Goal: Task Accomplishment & Management: Manage account settings

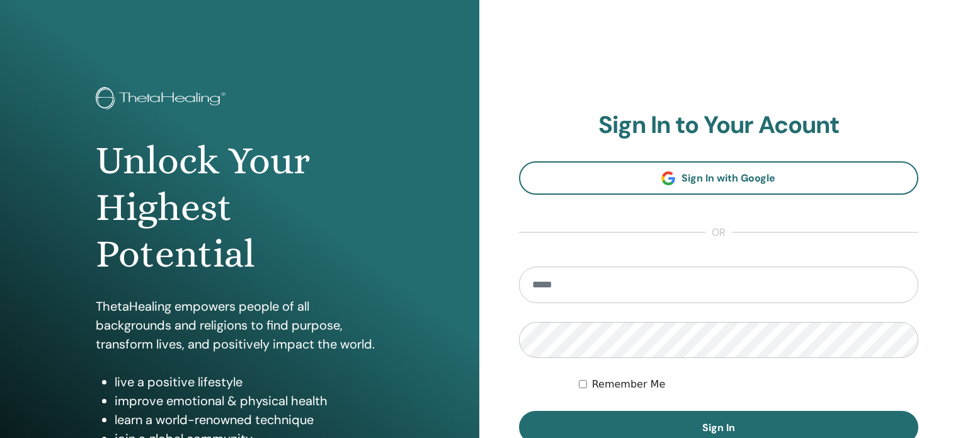
click at [580, 278] on input "email" at bounding box center [719, 284] width 400 height 37
type input "**********"
click at [519, 411] on button "Sign In" at bounding box center [719, 427] width 400 height 33
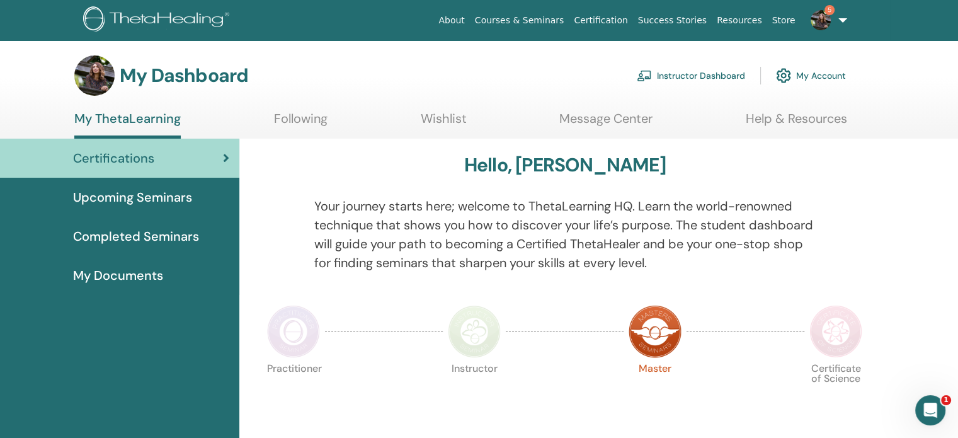
click at [720, 74] on link "Instructor Dashboard" at bounding box center [691, 76] width 108 height 28
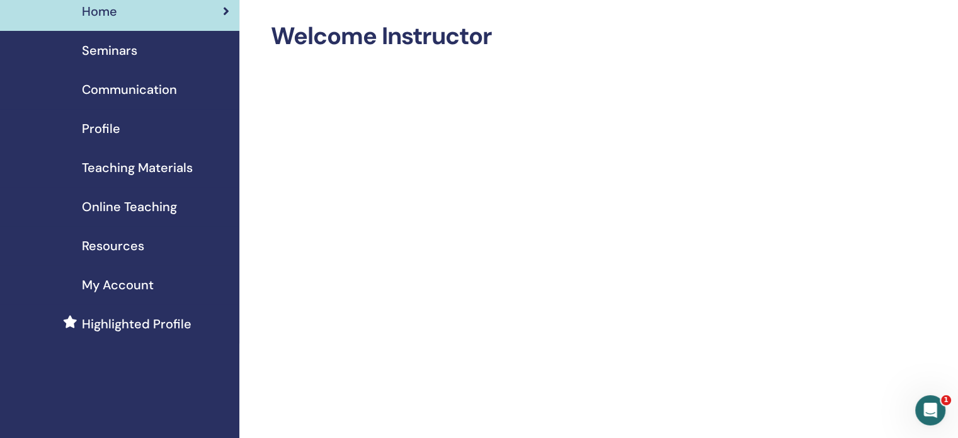
scroll to position [63, 0]
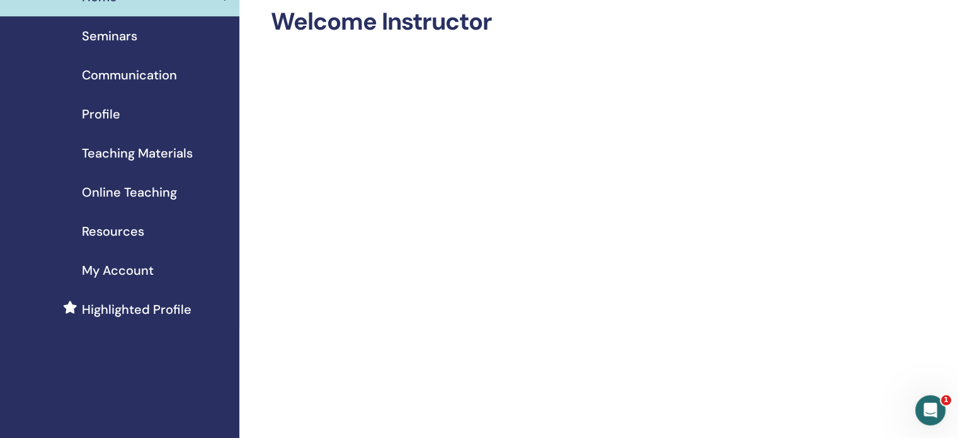
click at [133, 195] on span "Online Teaching" at bounding box center [129, 192] width 95 height 19
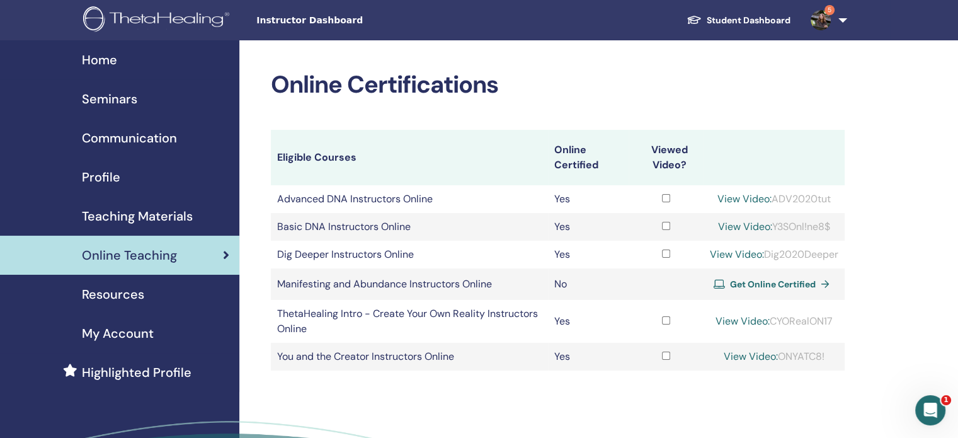
click at [384, 234] on td "Basic DNA Instructors Online" at bounding box center [409, 227] width 277 height 28
click at [383, 230] on td "Basic DNA Instructors Online" at bounding box center [409, 227] width 277 height 28
click at [214, 297] on div "Resources" at bounding box center [119, 294] width 219 height 19
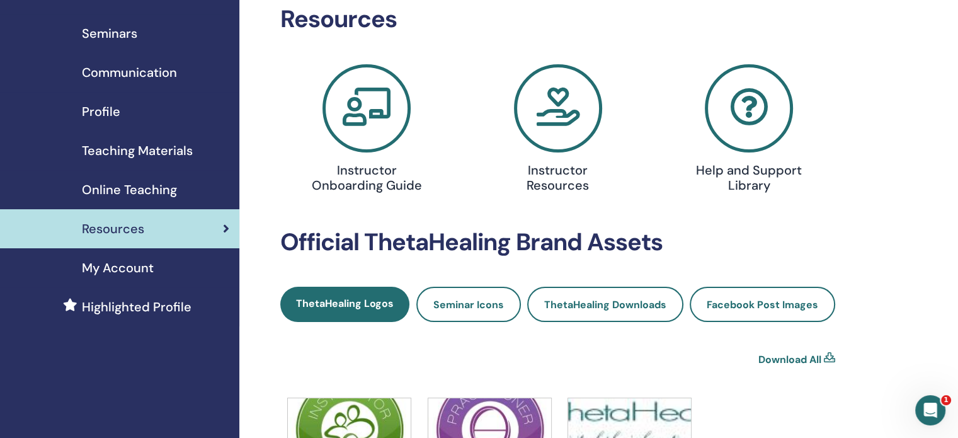
scroll to position [63, 0]
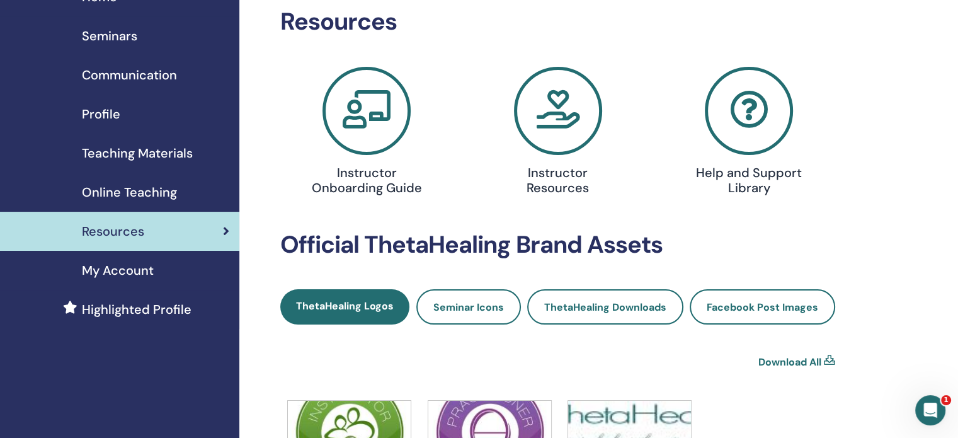
click at [558, 131] on icon at bounding box center [558, 111] width 88 height 88
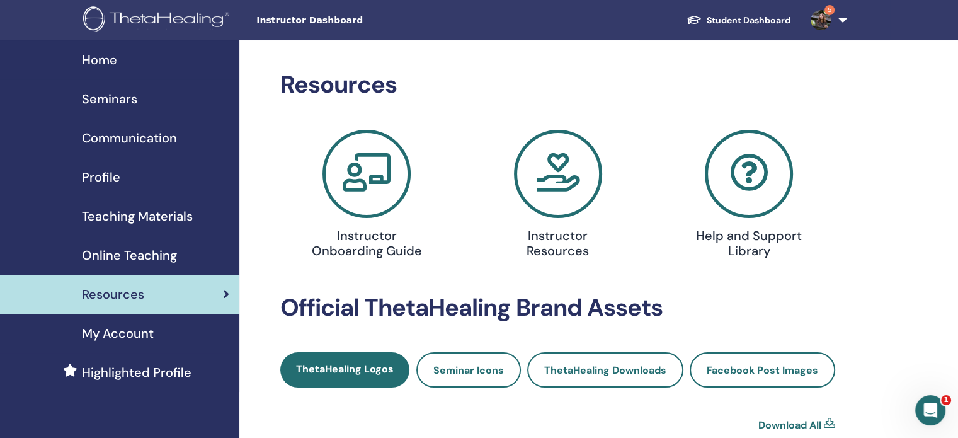
click at [151, 215] on span "Teaching Materials" at bounding box center [137, 216] width 111 height 19
click at [184, 214] on span "Teaching Materials" at bounding box center [137, 216] width 111 height 19
click at [171, 214] on span "Teaching Materials" at bounding box center [137, 216] width 111 height 19
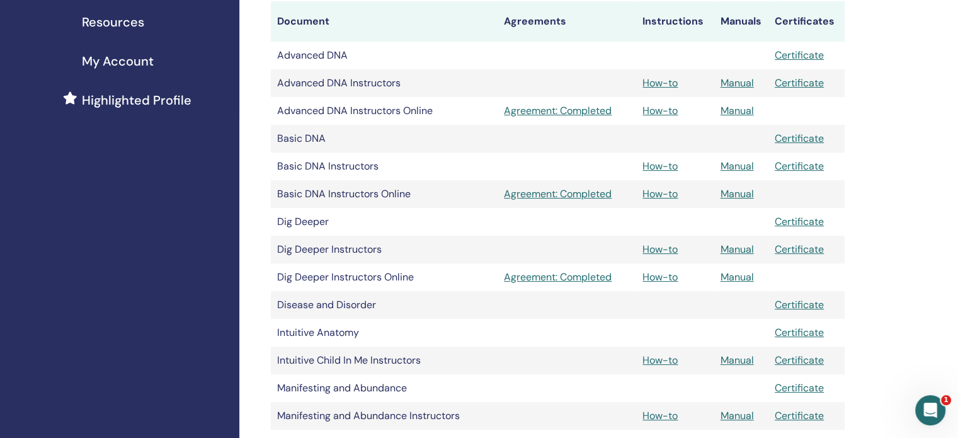
scroll to position [252, 0]
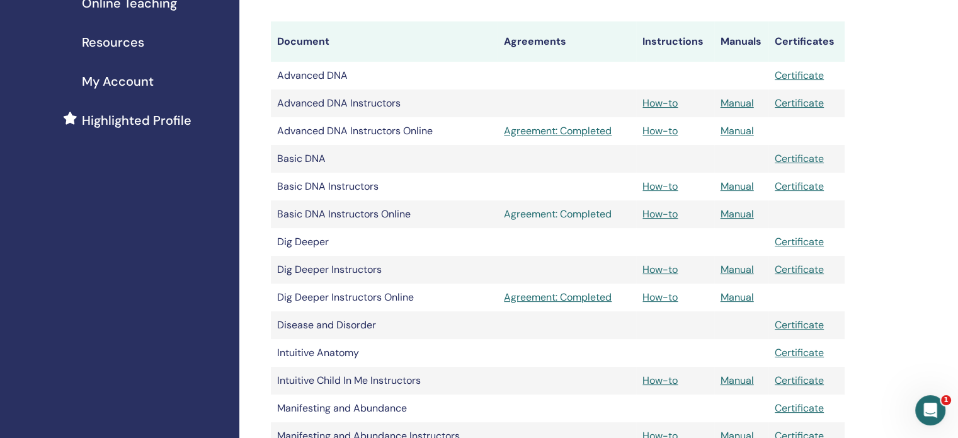
click at [547, 215] on link "Agreement: Completed" at bounding box center [567, 214] width 126 height 15
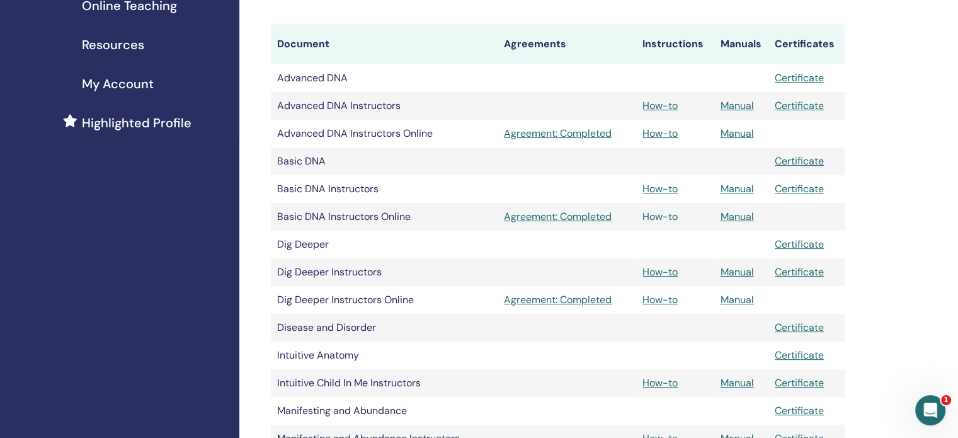
click at [657, 215] on link "How-to" at bounding box center [659, 216] width 35 height 13
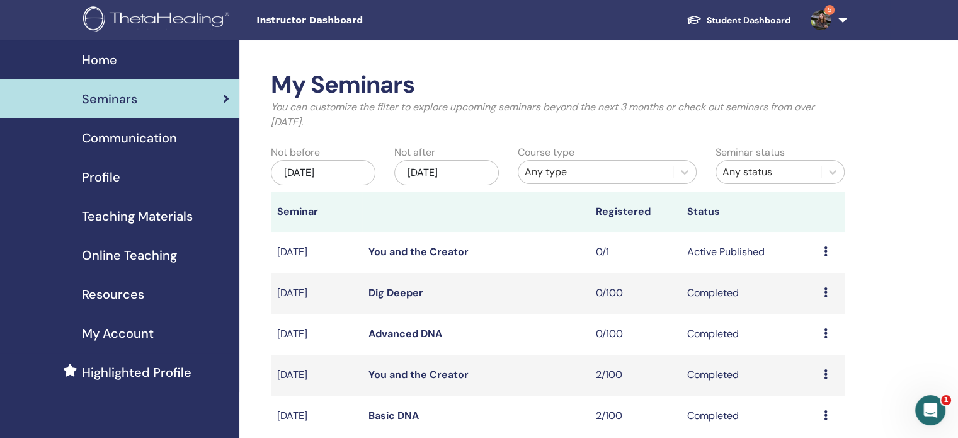
click at [826, 250] on icon at bounding box center [826, 251] width 4 height 10
click at [802, 278] on link "Edit" at bounding box center [802, 279] width 18 height 13
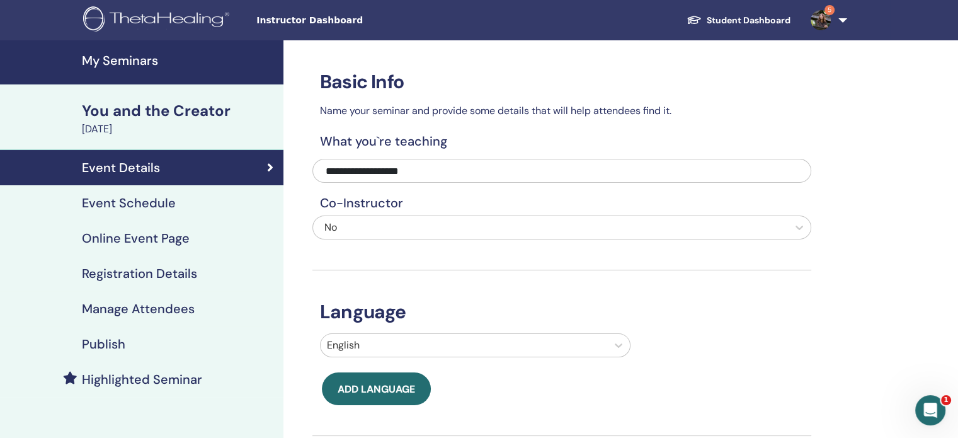
click at [271, 171] on icon at bounding box center [270, 167] width 6 height 13
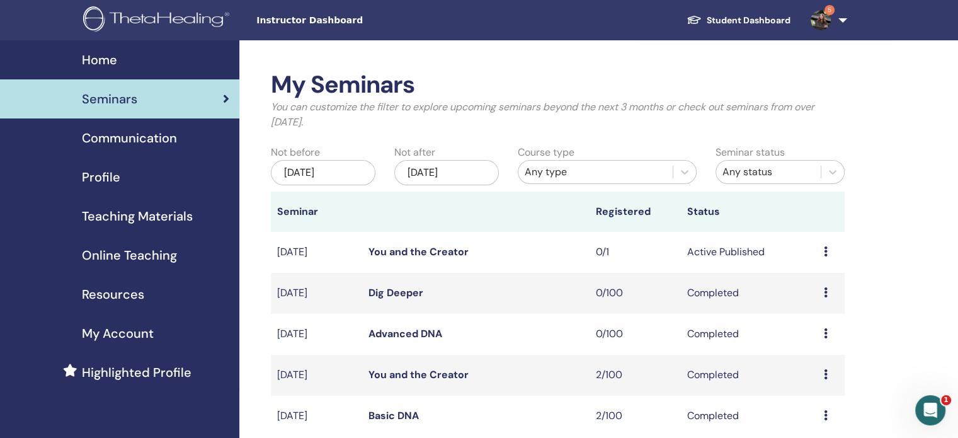
click at [820, 254] on td "Preview Edit Attendees Cancel" at bounding box center [830, 252] width 27 height 41
click at [821, 254] on td "Preview Edit Attendees Cancel" at bounding box center [830, 252] width 27 height 41
click at [826, 251] on icon at bounding box center [826, 251] width 4 height 10
click at [810, 320] on p "Cancel" at bounding box center [817, 318] width 48 height 15
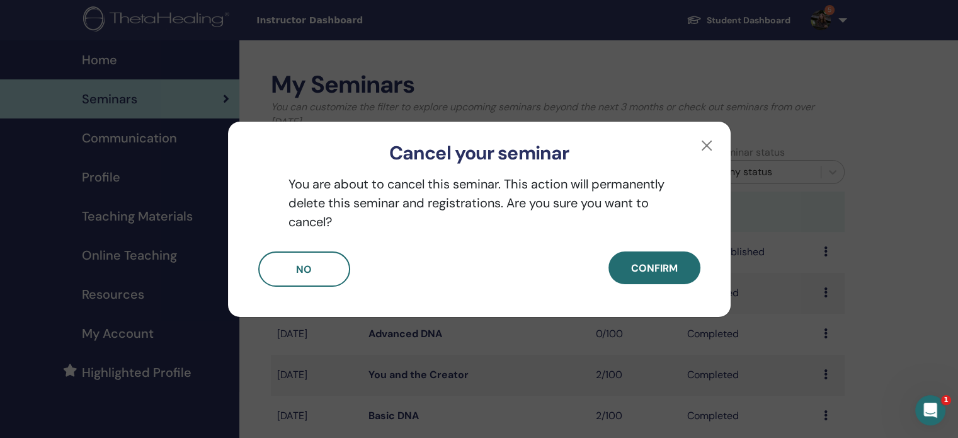
click at [595, 261] on div "No Confirm" at bounding box center [479, 283] width 502 height 65
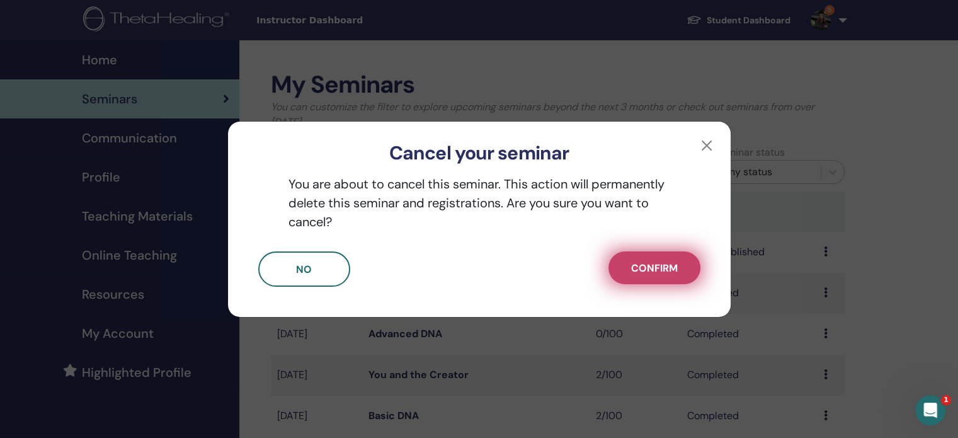
click at [640, 272] on span "Confirm" at bounding box center [654, 267] width 47 height 13
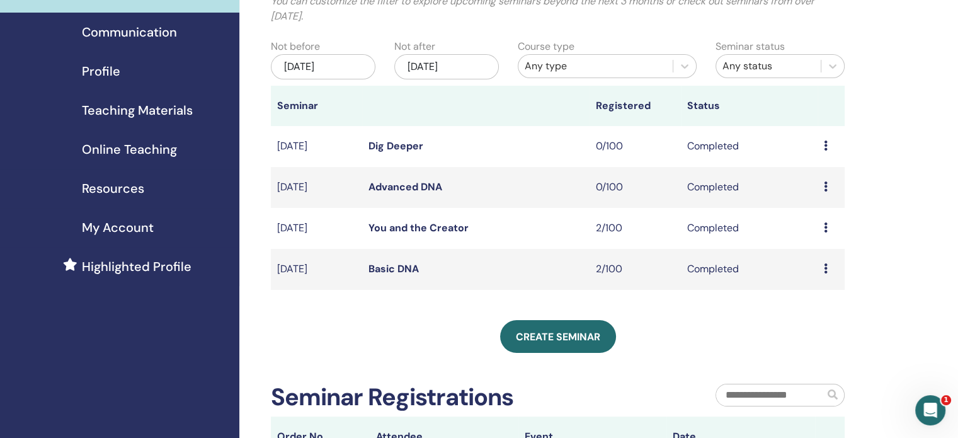
scroll to position [126, 0]
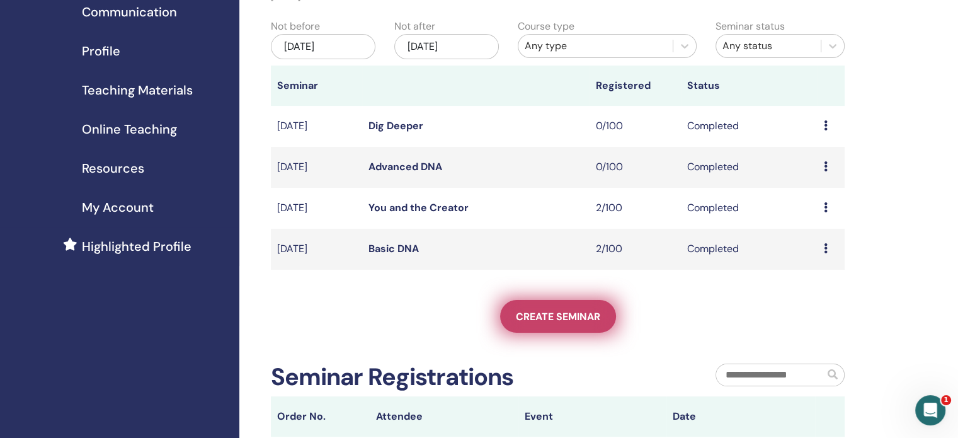
click at [582, 311] on span "Create seminar" at bounding box center [558, 316] width 84 height 13
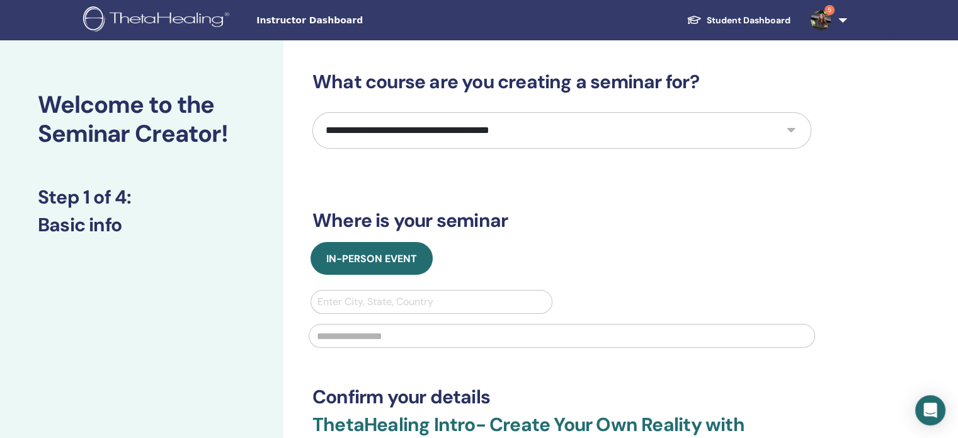
click at [412, 142] on select "**********" at bounding box center [561, 130] width 499 height 37
select select "*"
click at [312, 112] on select "**********" at bounding box center [561, 130] width 499 height 37
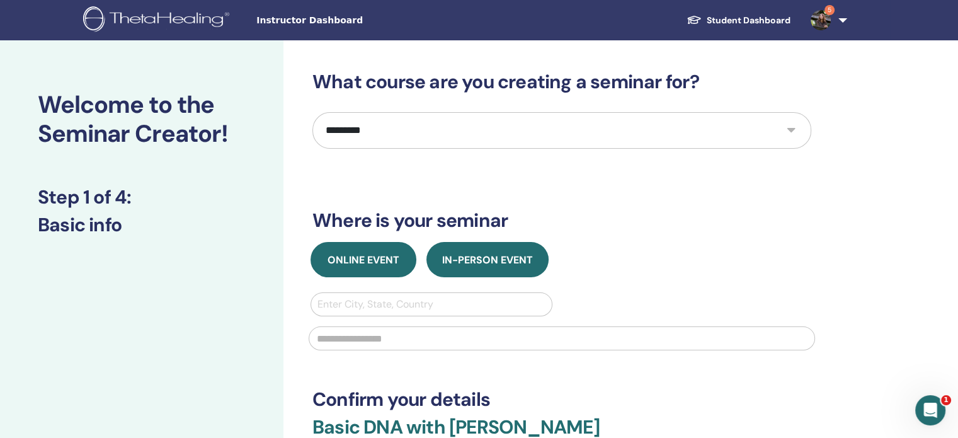
click at [376, 253] on span "Online Event" at bounding box center [363, 259] width 72 height 13
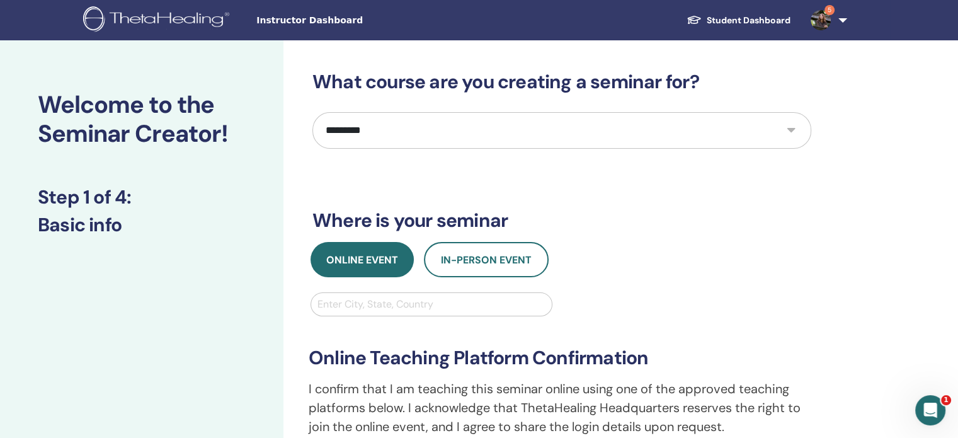
click at [384, 306] on div at bounding box center [431, 304] width 228 height 18
type input "******"
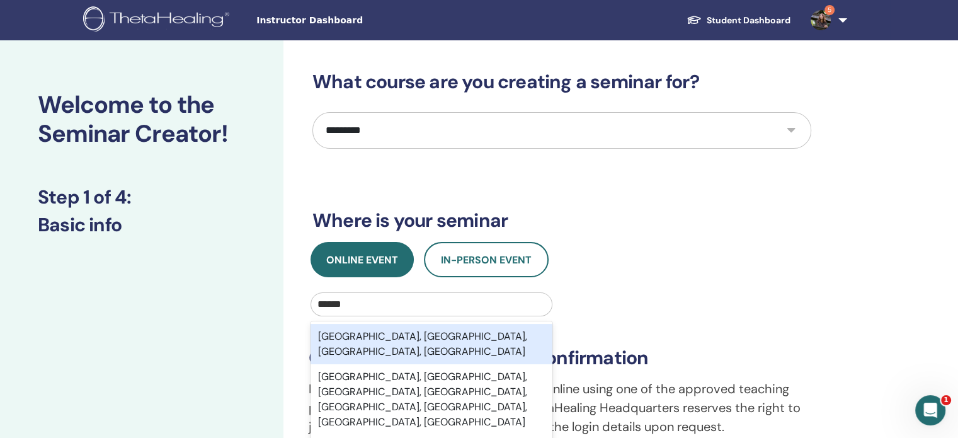
click at [381, 331] on div "[GEOGRAPHIC_DATA], [GEOGRAPHIC_DATA], [GEOGRAPHIC_DATA], [GEOGRAPHIC_DATA]" at bounding box center [431, 344] width 242 height 40
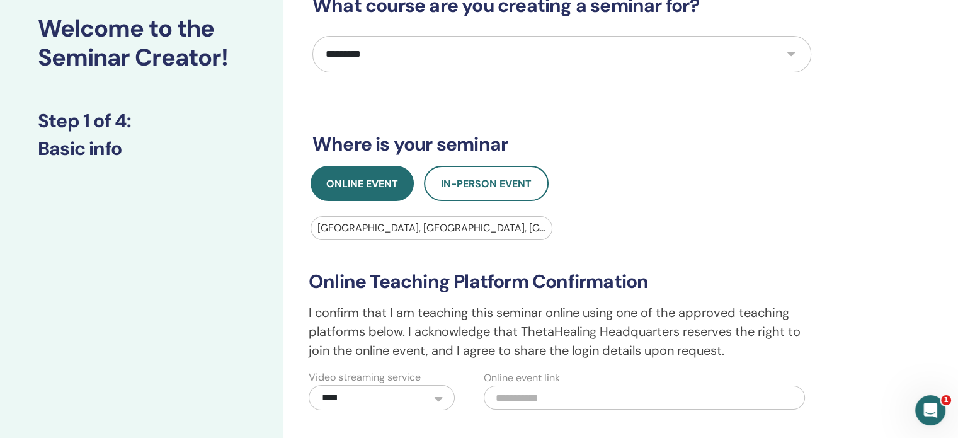
scroll to position [252, 0]
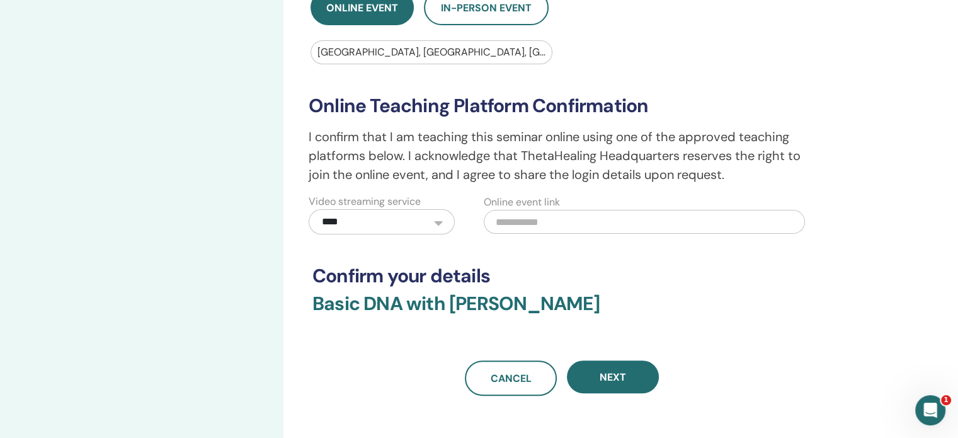
click at [539, 219] on input "text" at bounding box center [644, 222] width 321 height 24
paste input "**********"
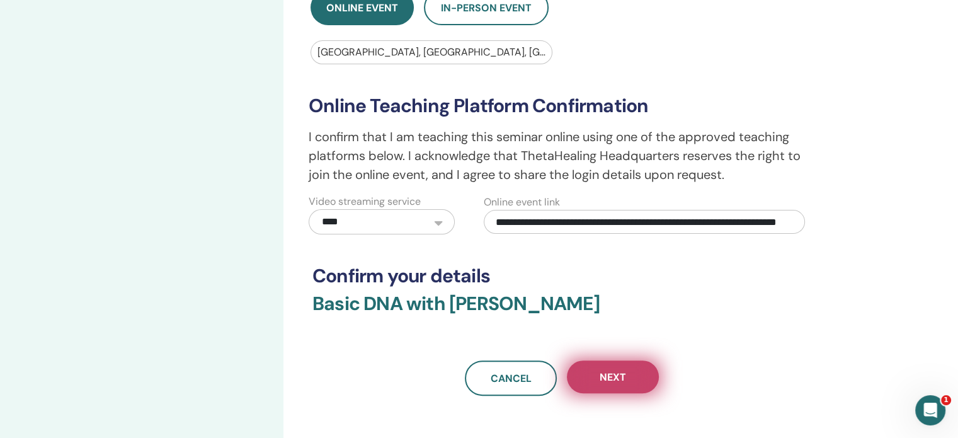
type input "**********"
click at [620, 385] on button "Next" at bounding box center [613, 376] width 92 height 33
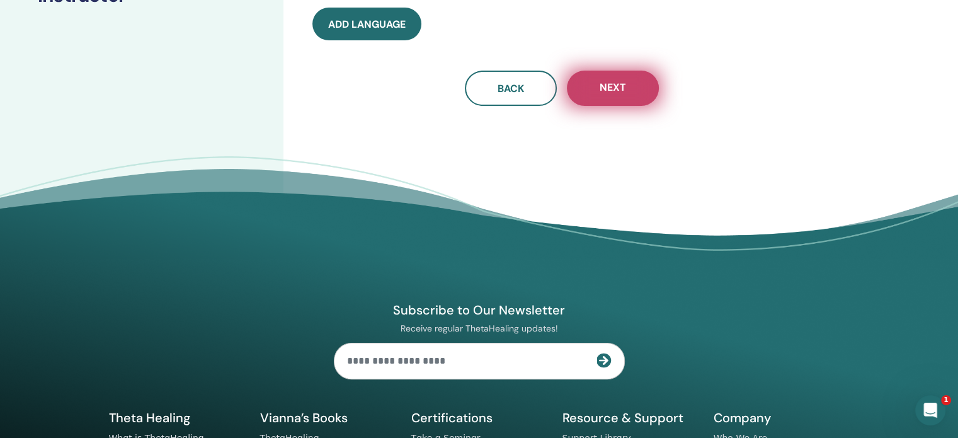
scroll to position [0, 0]
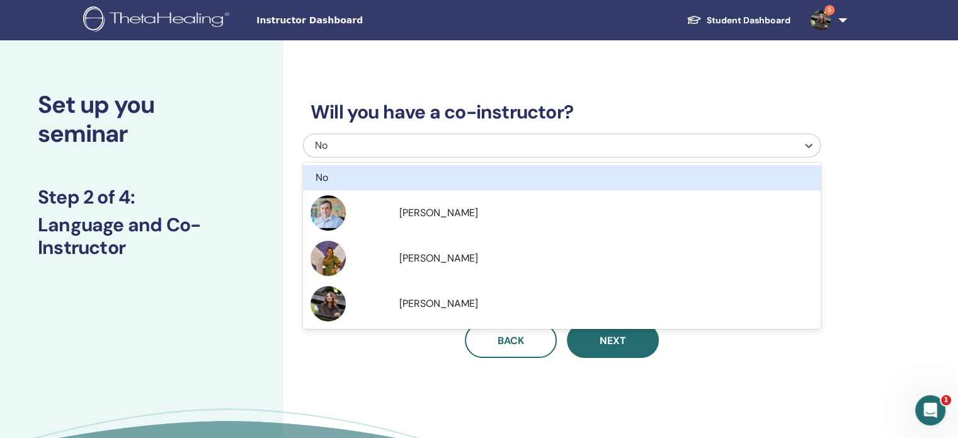
click at [503, 149] on div "No" at bounding box center [513, 145] width 396 height 15
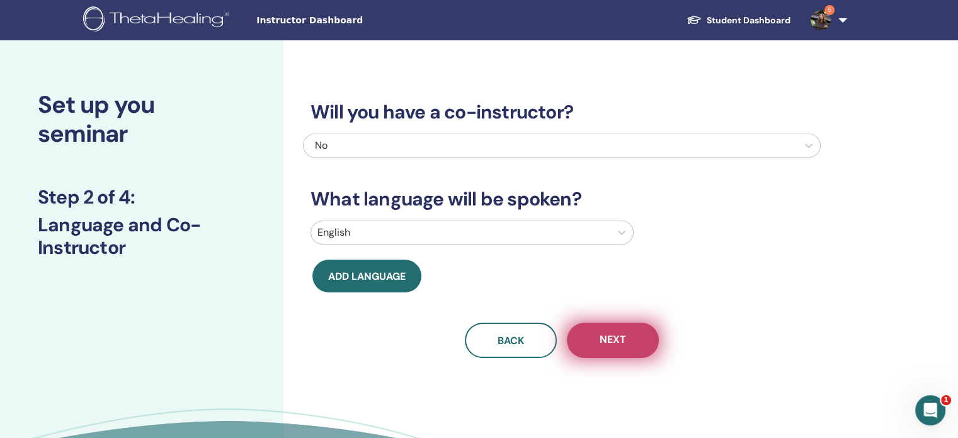
click at [608, 349] on button "Next" at bounding box center [613, 339] width 92 height 35
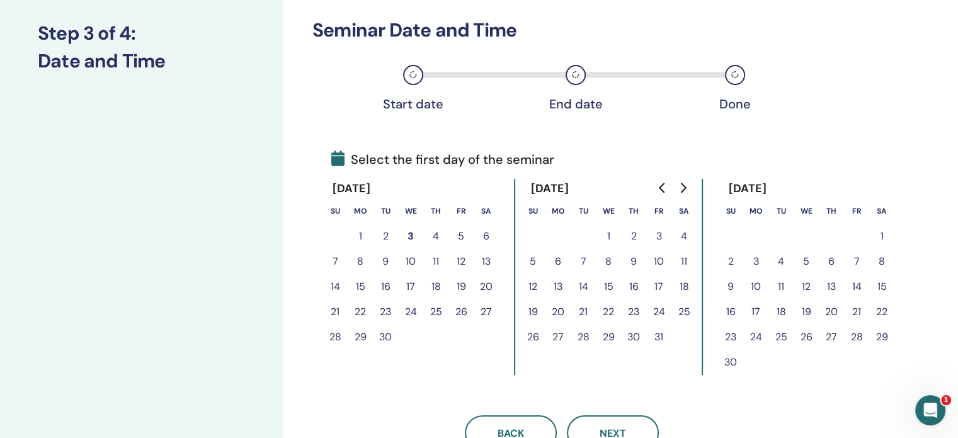
scroll to position [189, 0]
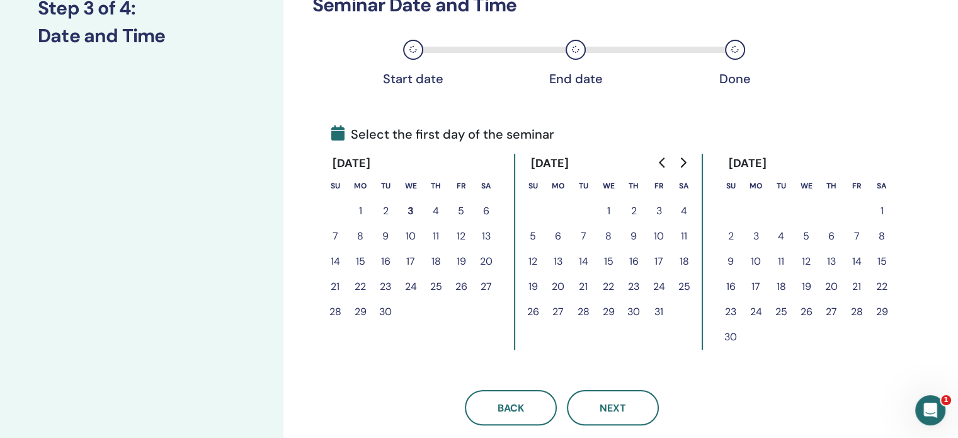
click at [458, 262] on button "19" at bounding box center [460, 261] width 25 height 25
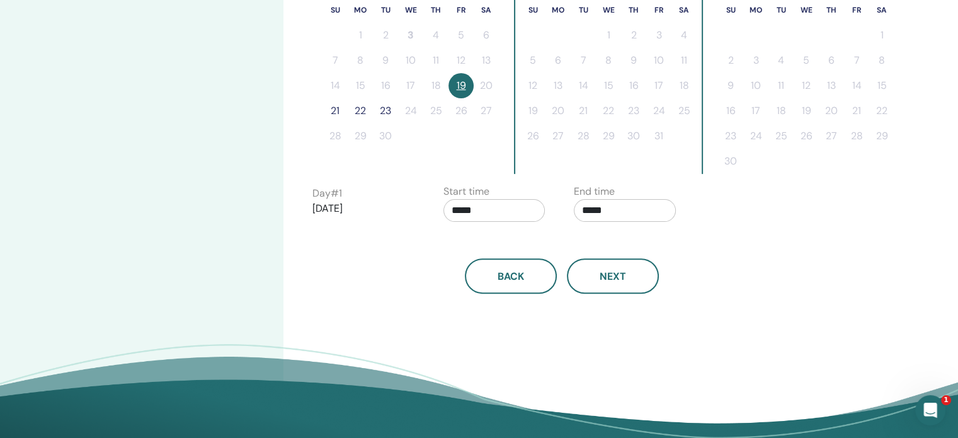
scroll to position [378, 0]
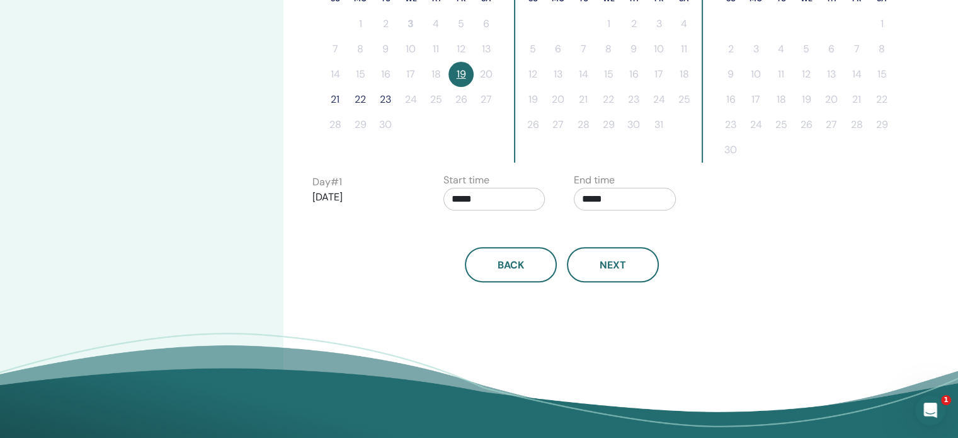
click at [337, 102] on button "21" at bounding box center [334, 99] width 25 height 25
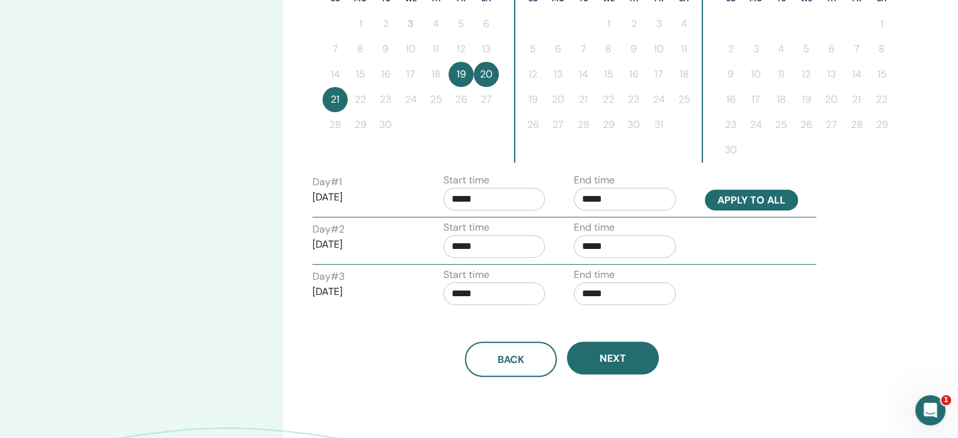
click at [734, 199] on button "Apply to all" at bounding box center [751, 200] width 93 height 21
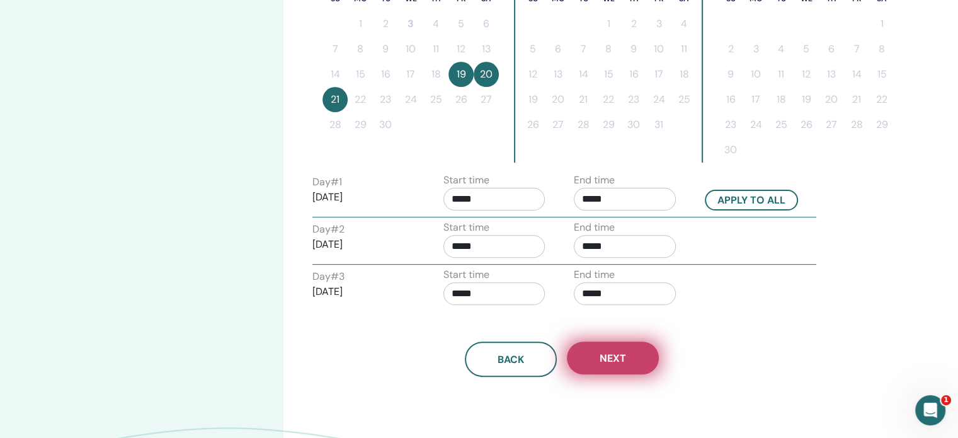
click at [630, 364] on button "Next" at bounding box center [613, 357] width 92 height 33
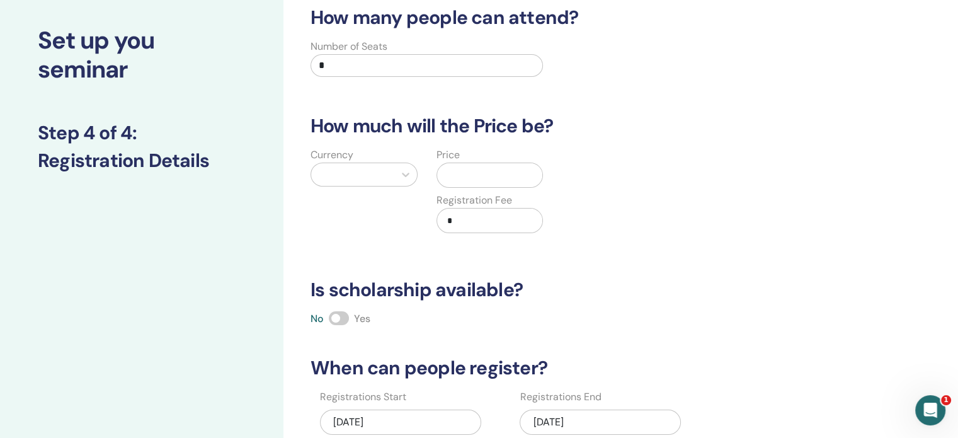
scroll to position [63, 0]
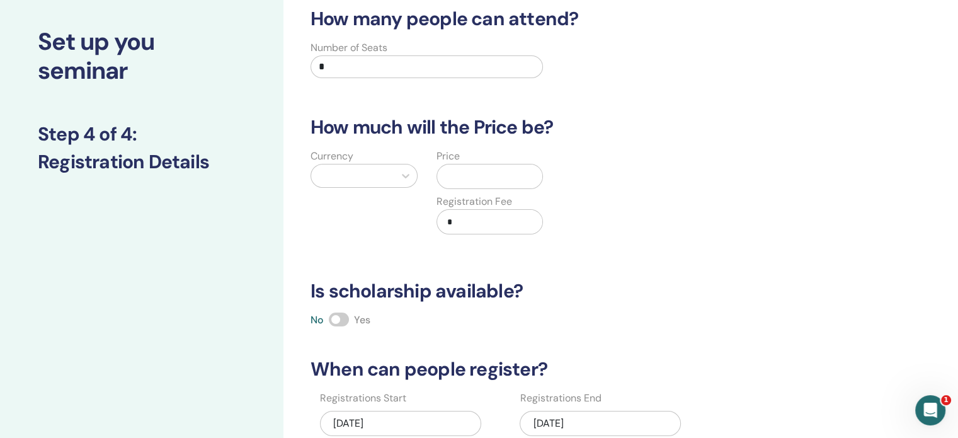
click at [378, 69] on input "*" at bounding box center [426, 66] width 232 height 23
type input "***"
click at [375, 180] on div at bounding box center [352, 176] width 71 height 18
click at [385, 173] on div at bounding box center [352, 176] width 71 height 18
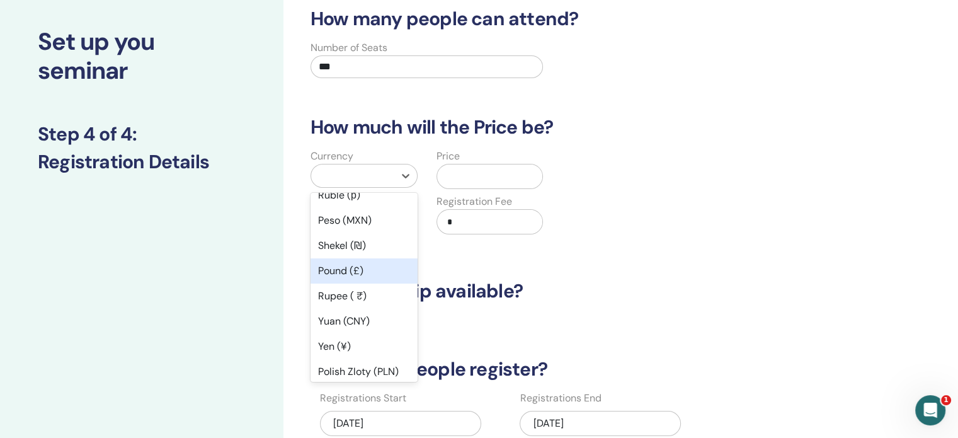
click at [353, 273] on div "Pound (£)" at bounding box center [363, 270] width 107 height 25
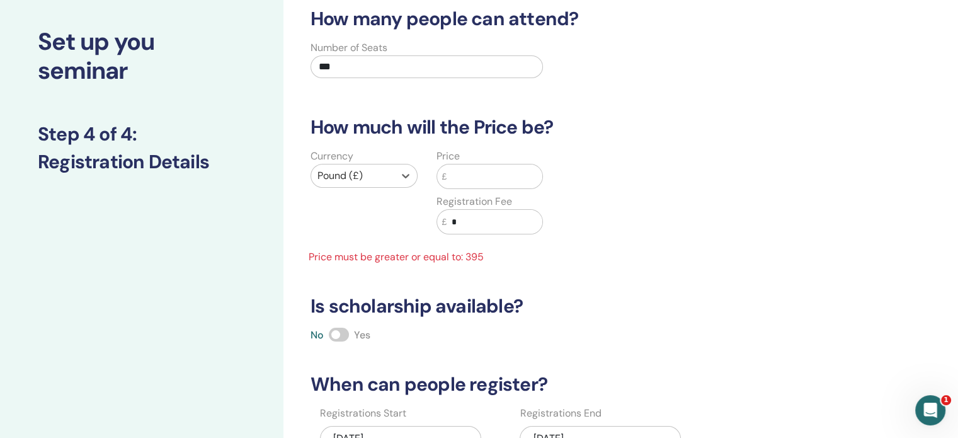
click at [467, 167] on input "text" at bounding box center [494, 176] width 96 height 24
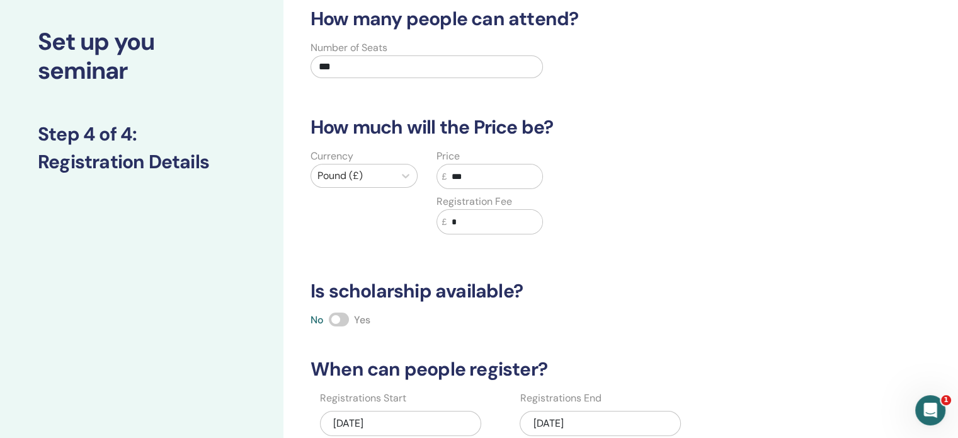
type input "***"
click at [479, 225] on input "*" at bounding box center [494, 222] width 96 height 24
type input "*"
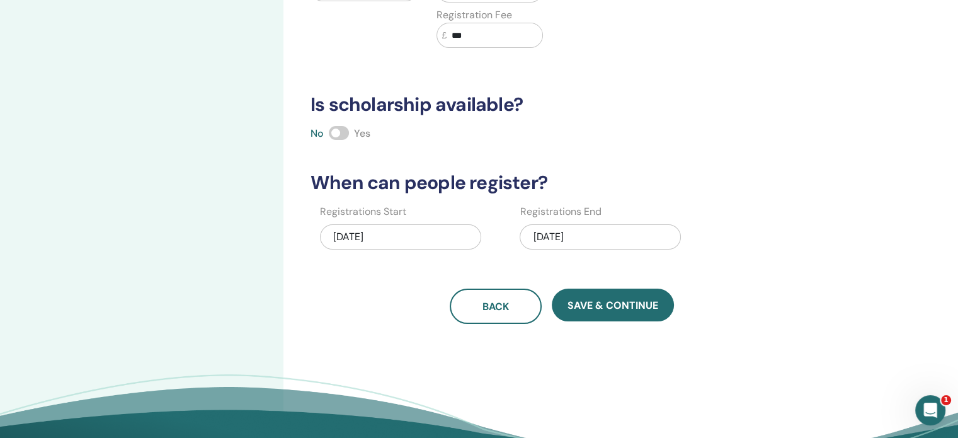
scroll to position [252, 0]
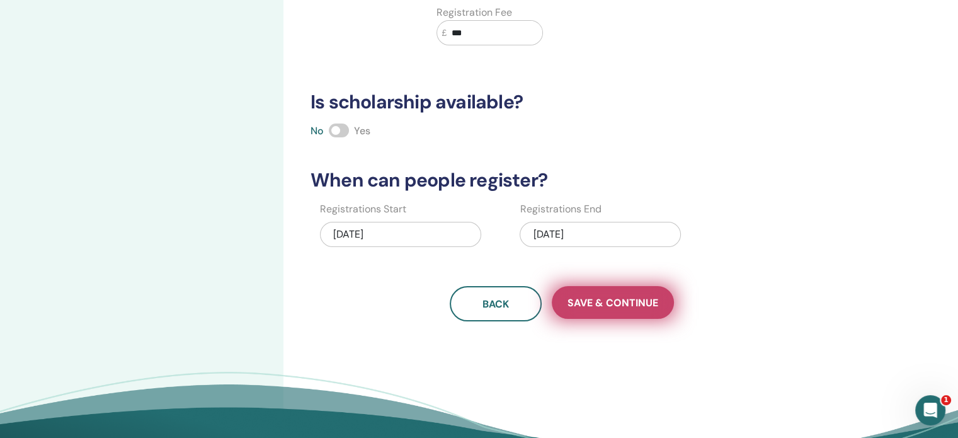
type input "***"
click at [600, 299] on span "Save & Continue" at bounding box center [612, 302] width 91 height 13
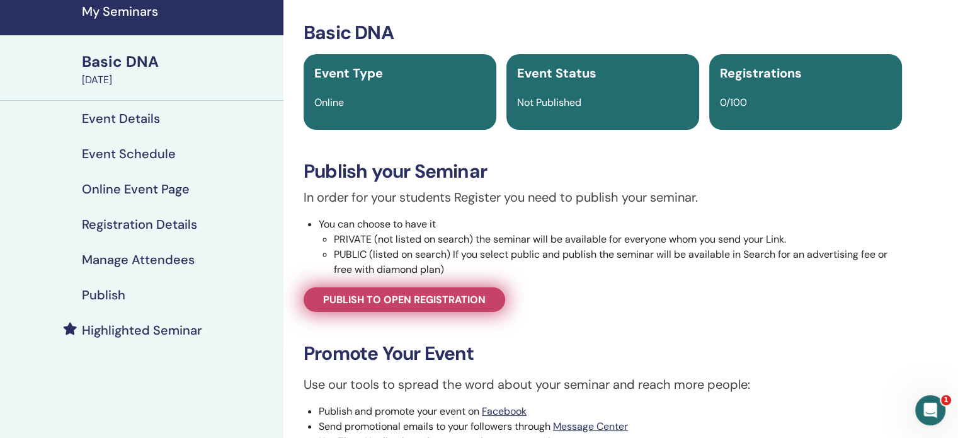
scroll to position [63, 0]
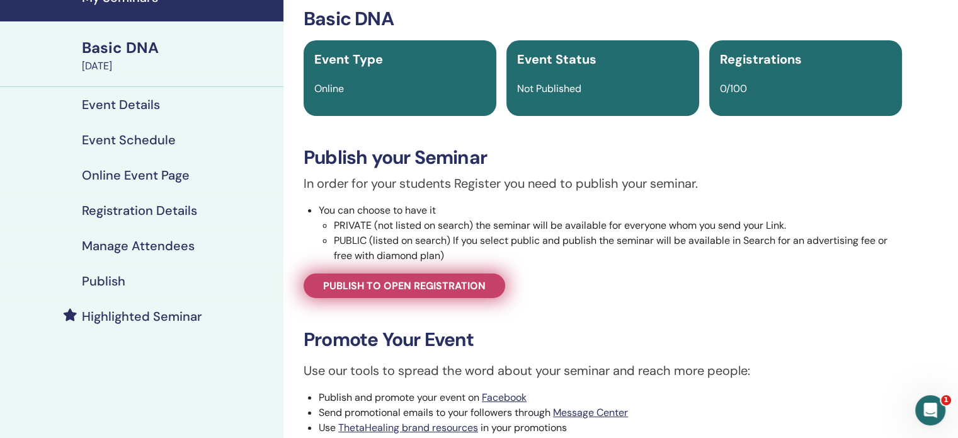
click at [422, 279] on span "Publish to open registration" at bounding box center [404, 285] width 162 height 13
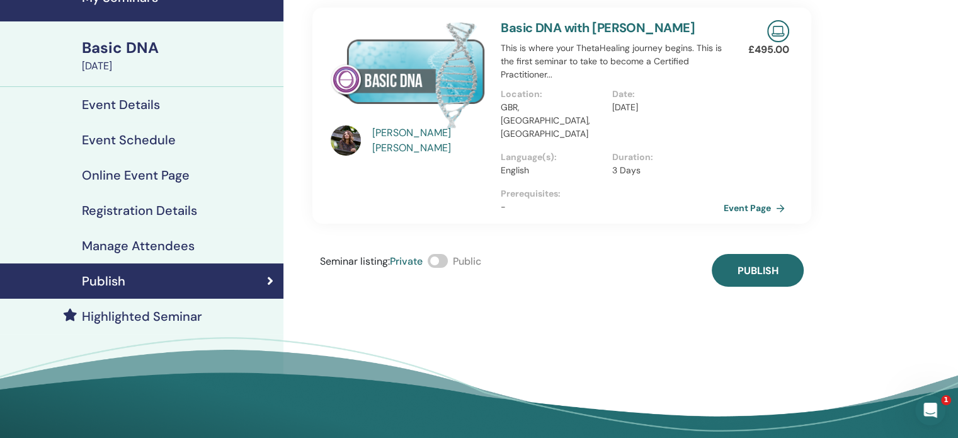
click at [440, 254] on span at bounding box center [438, 261] width 20 height 14
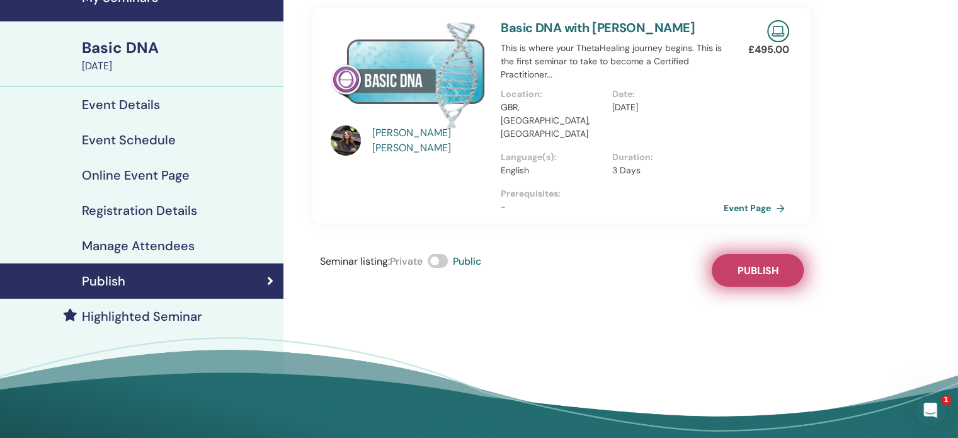
click at [732, 254] on button "Publish" at bounding box center [757, 270] width 92 height 33
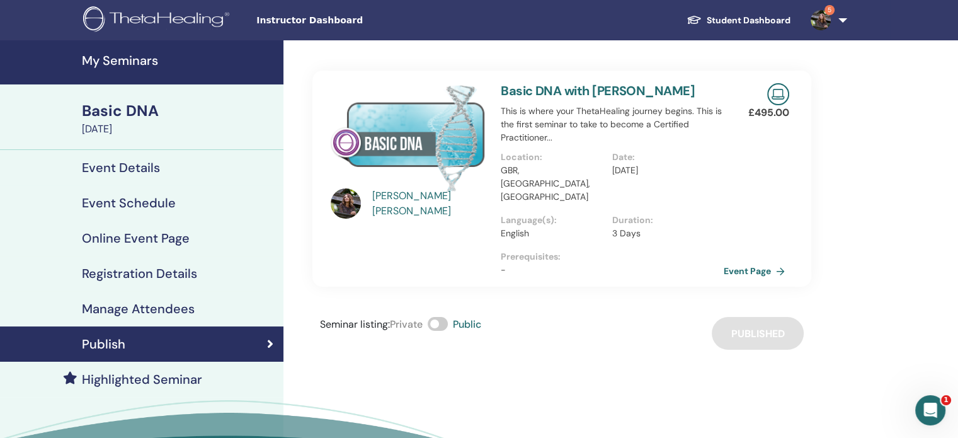
click at [136, 60] on h4 "My Seminars" at bounding box center [179, 60] width 194 height 15
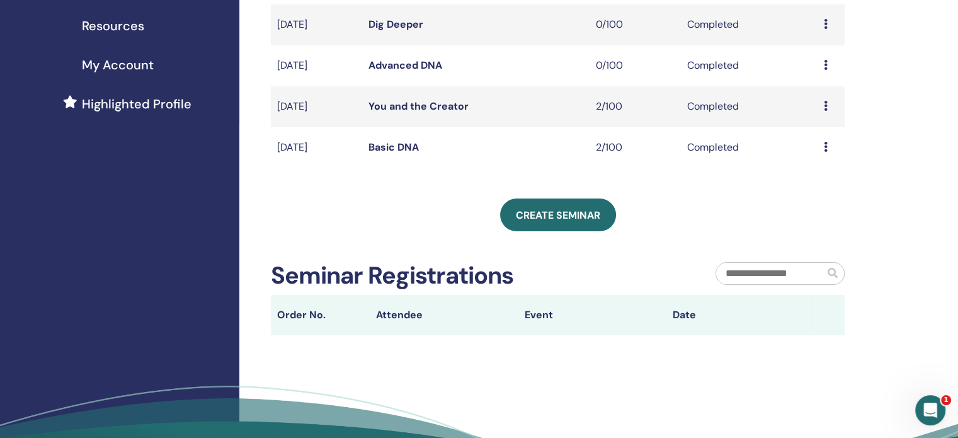
scroll to position [315, 0]
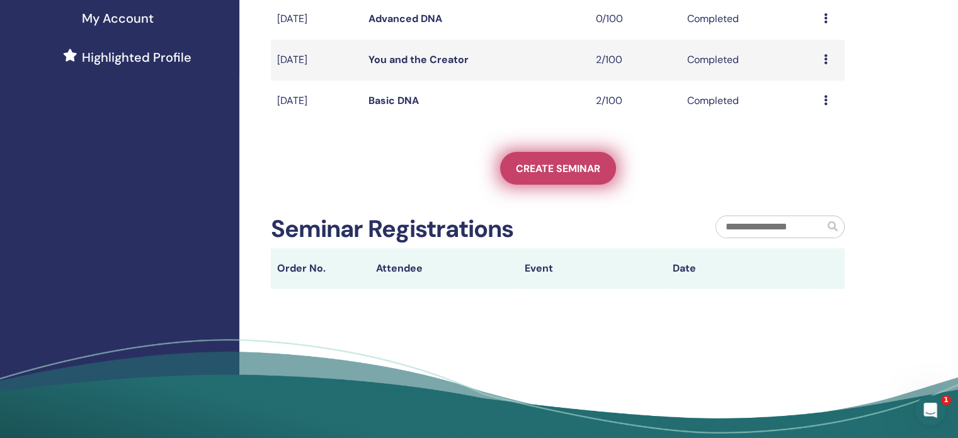
click at [531, 173] on span "Create seminar" at bounding box center [558, 168] width 84 height 13
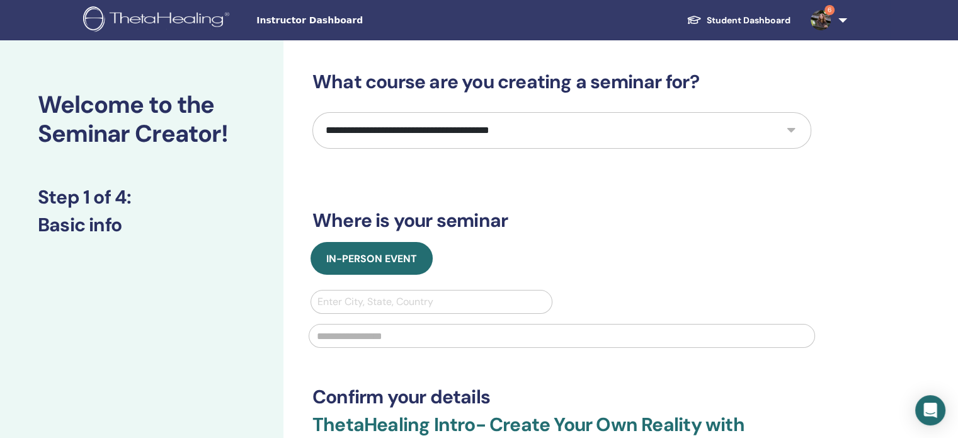
click at [367, 132] on select "**********" at bounding box center [561, 130] width 499 height 37
select select "*"
click at [312, 112] on select "**********" at bounding box center [561, 130] width 499 height 37
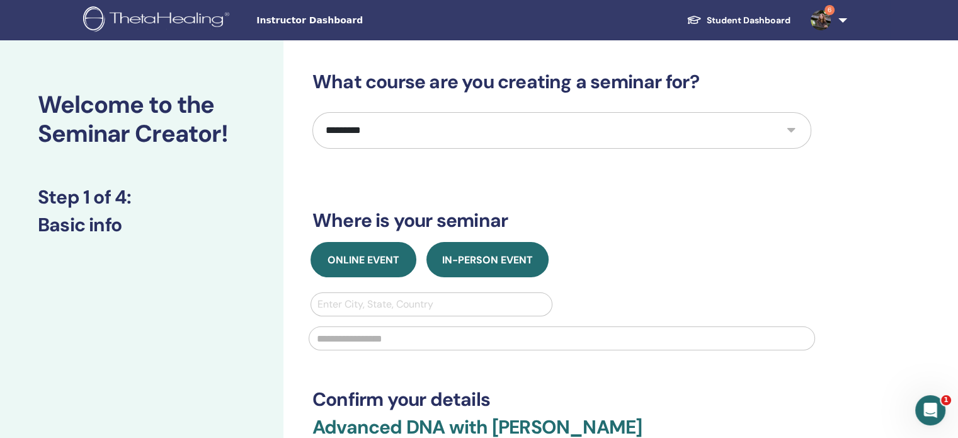
click at [366, 254] on span "Online Event" at bounding box center [363, 259] width 72 height 13
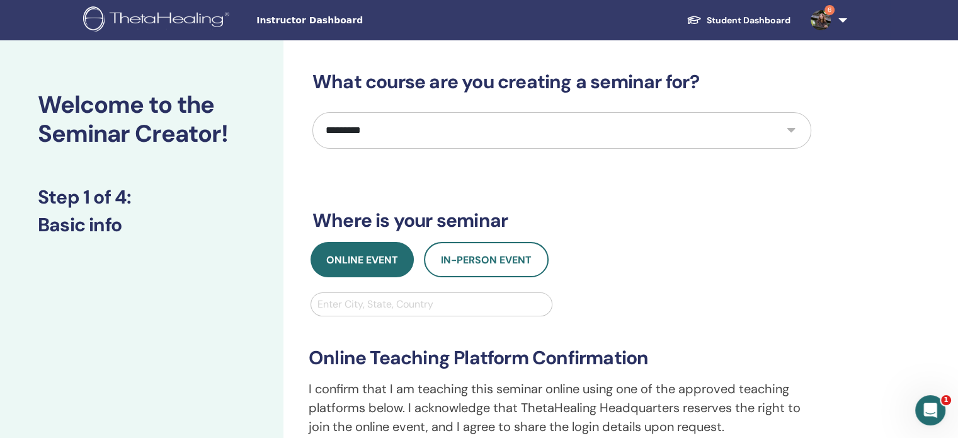
click at [366, 304] on div at bounding box center [431, 304] width 228 height 18
type input "******"
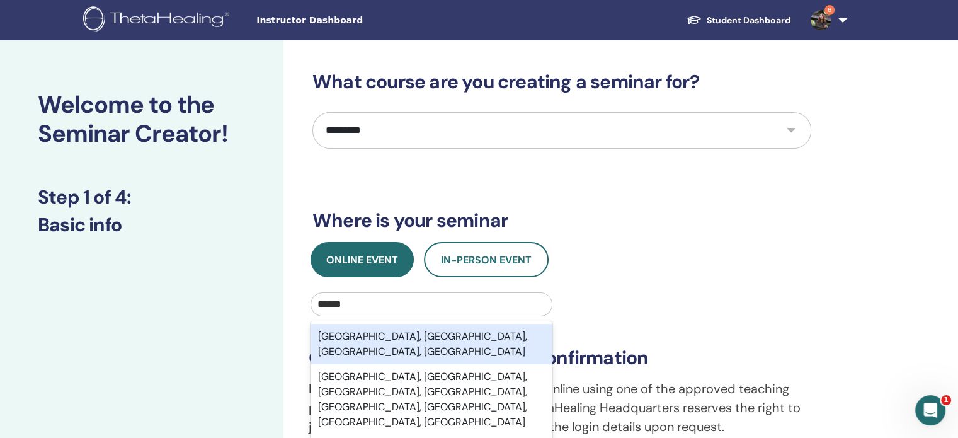
click at [377, 339] on div "London, Greater London, England, GBR" at bounding box center [431, 344] width 242 height 40
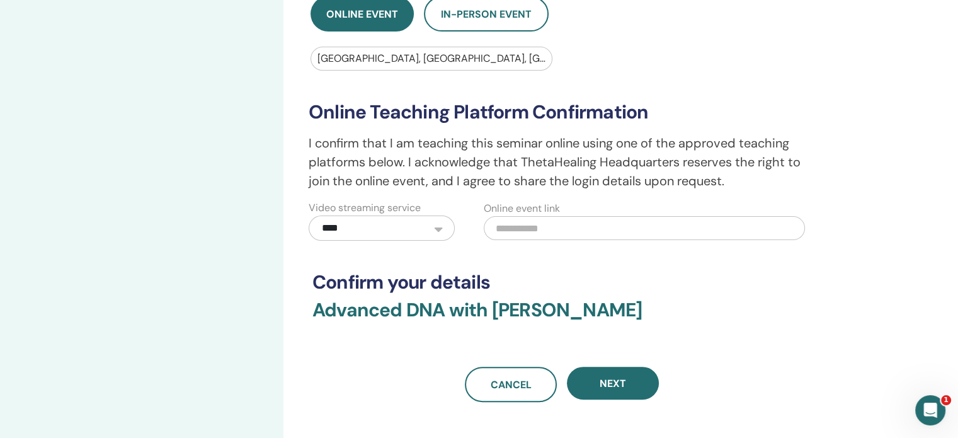
scroll to position [315, 0]
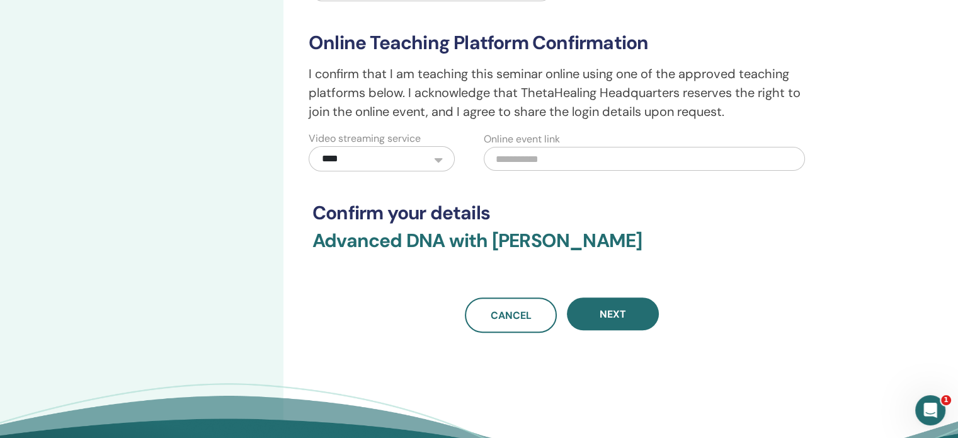
click at [521, 159] on input "text" at bounding box center [644, 159] width 321 height 24
paste input "**********"
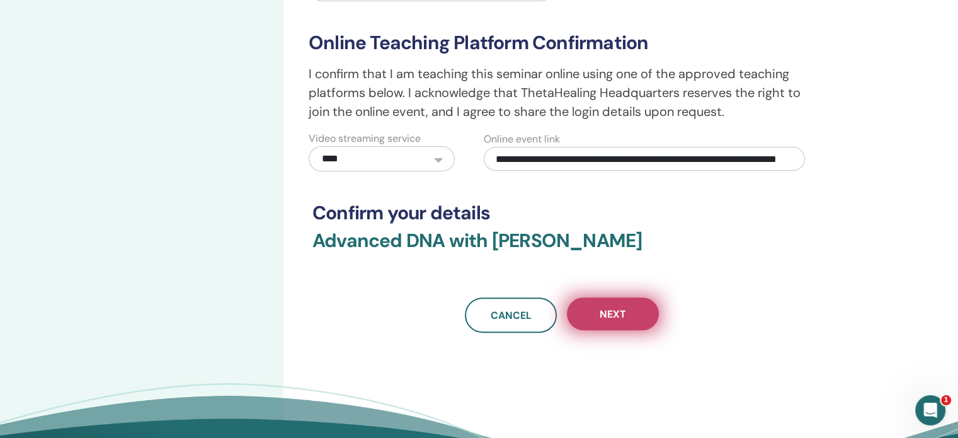
type input "**********"
click at [633, 323] on button "Next" at bounding box center [613, 313] width 92 height 33
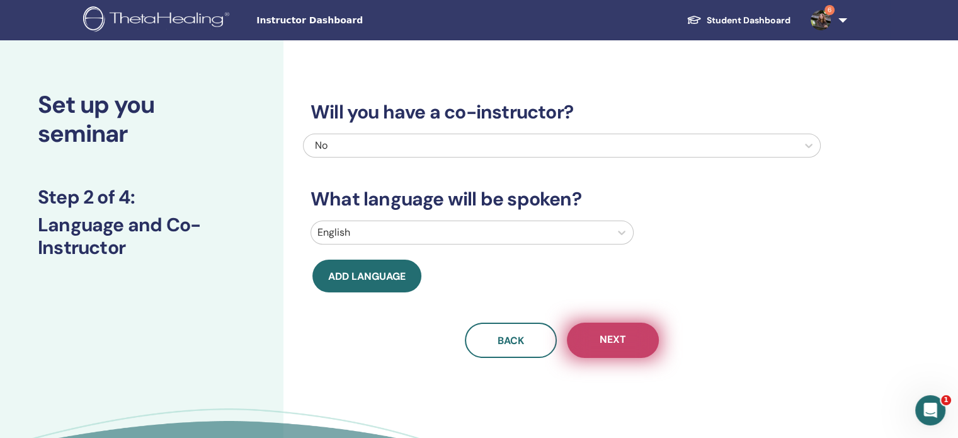
click at [602, 348] on button "Next" at bounding box center [613, 339] width 92 height 35
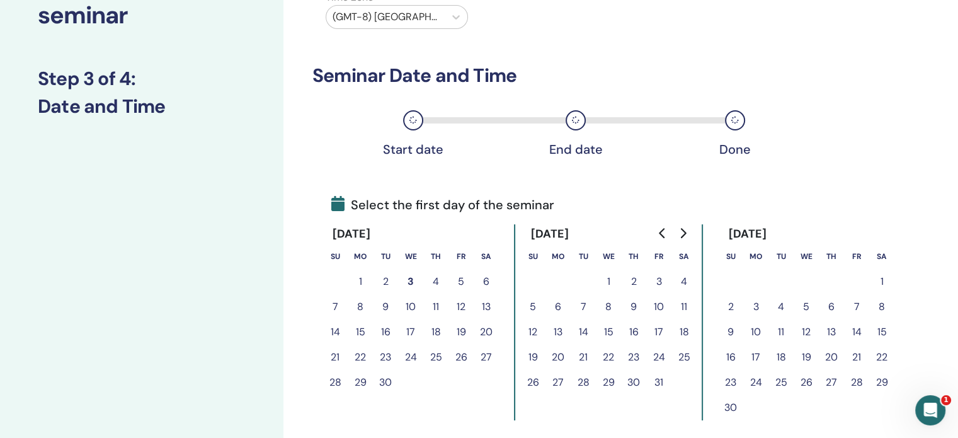
scroll to position [126, 0]
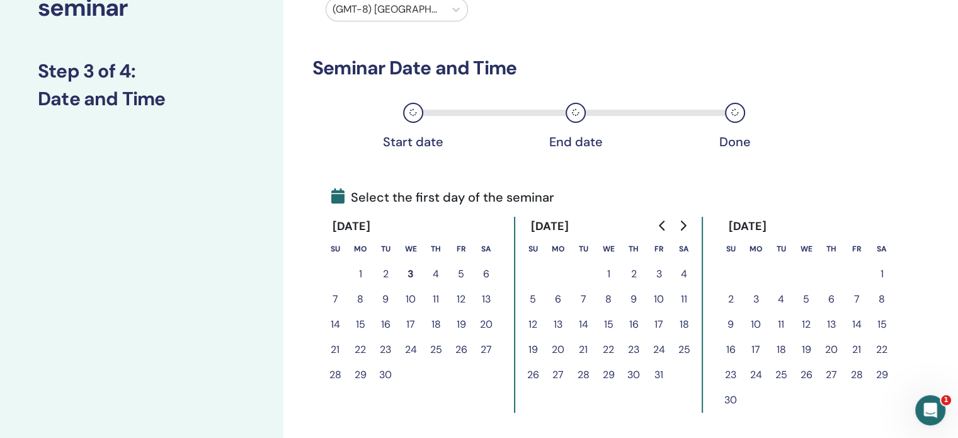
click at [657, 375] on button "31" at bounding box center [658, 374] width 25 height 25
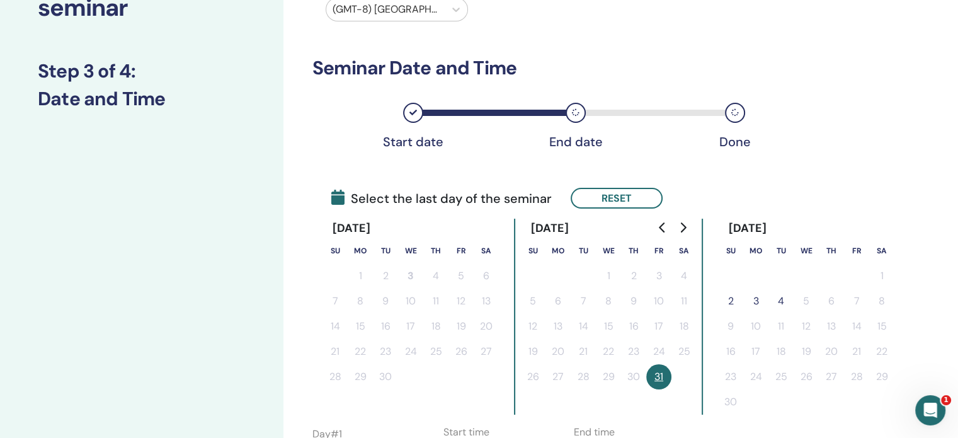
click at [732, 300] on button "2" at bounding box center [730, 300] width 25 height 25
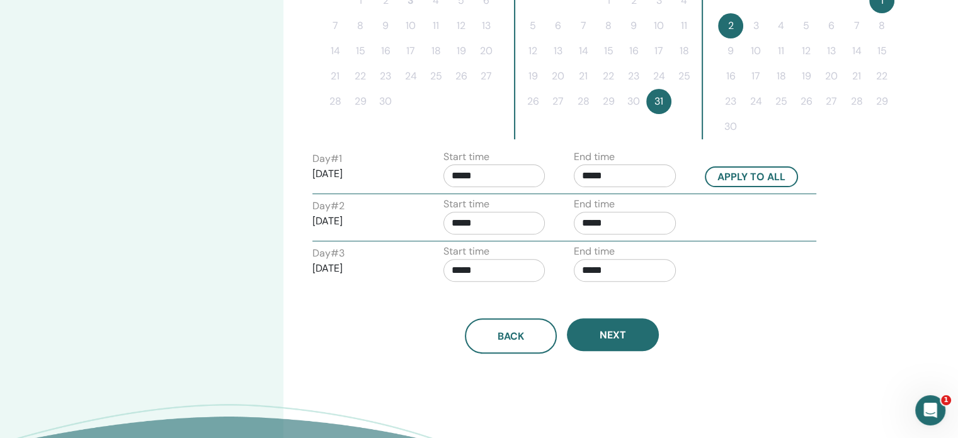
scroll to position [441, 0]
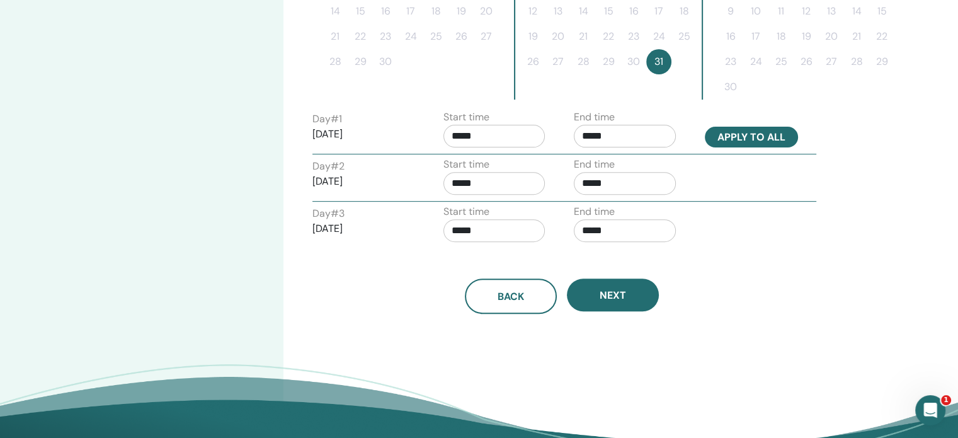
click at [751, 135] on button "Apply to all" at bounding box center [751, 137] width 93 height 21
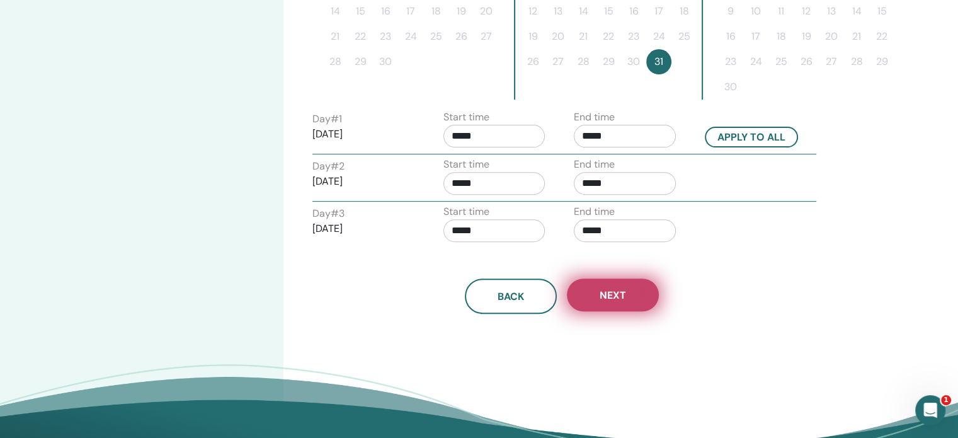
click at [630, 297] on button "Next" at bounding box center [613, 294] width 92 height 33
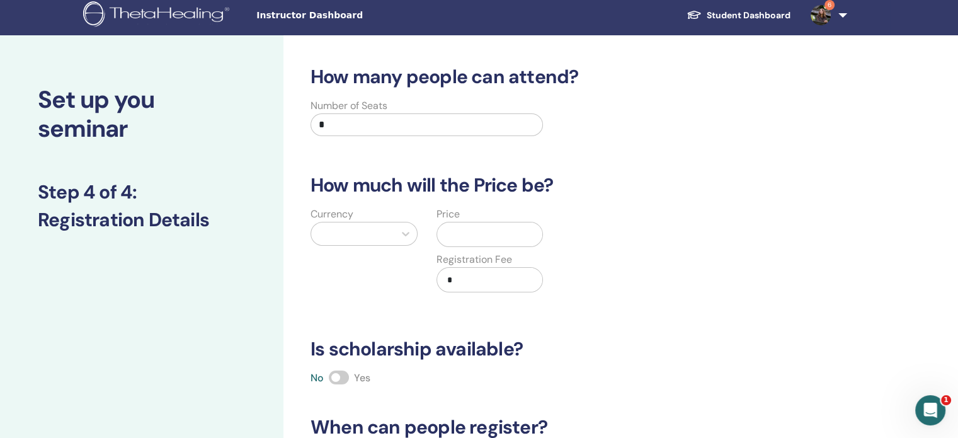
scroll to position [0, 0]
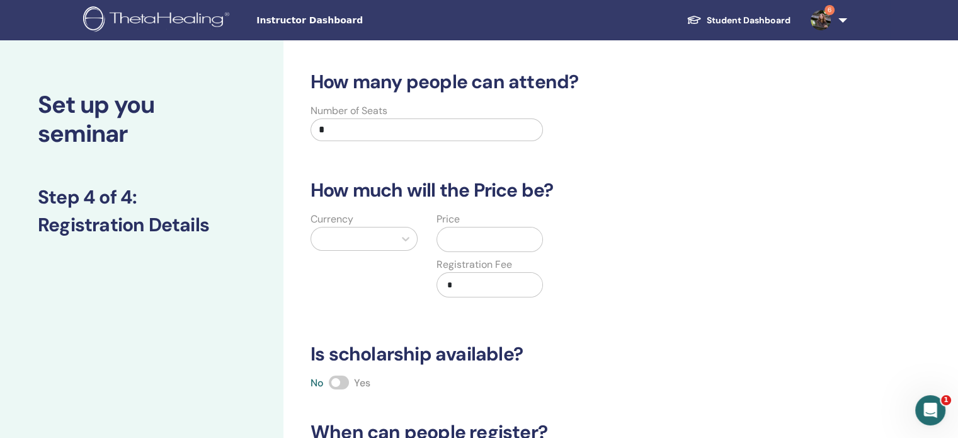
click at [351, 136] on input "*" at bounding box center [426, 129] width 232 height 23
type input "***"
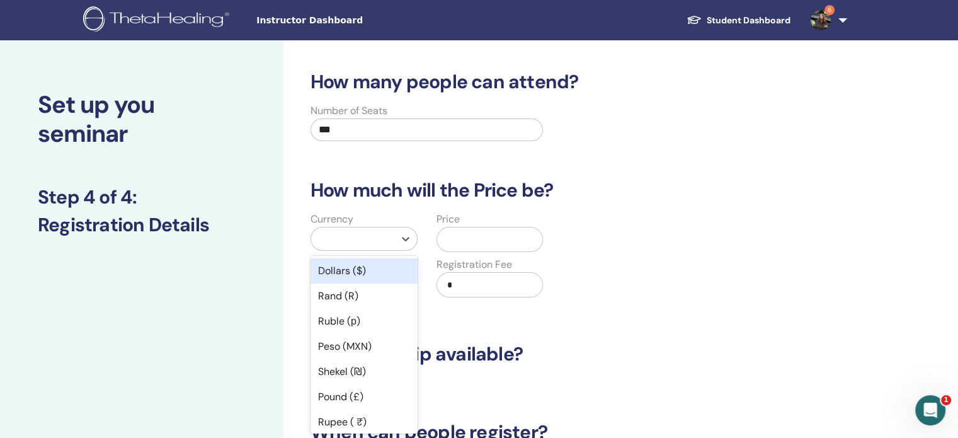
click at [370, 239] on div at bounding box center [352, 239] width 71 height 18
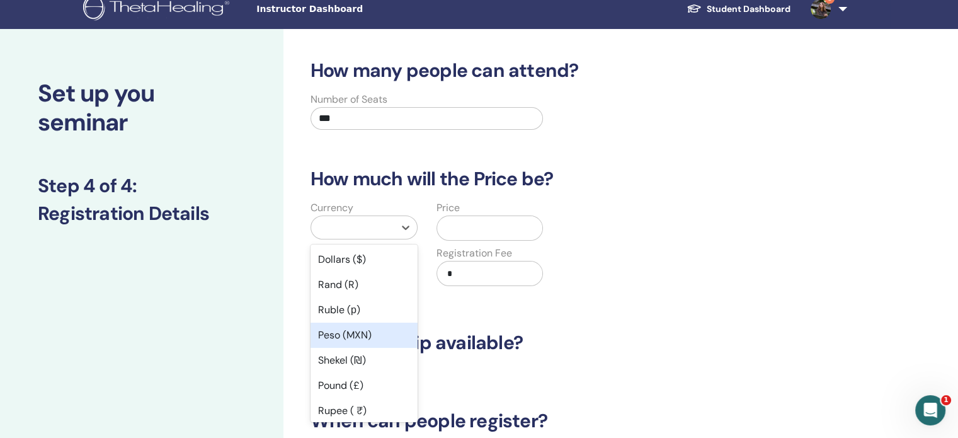
scroll to position [63, 0]
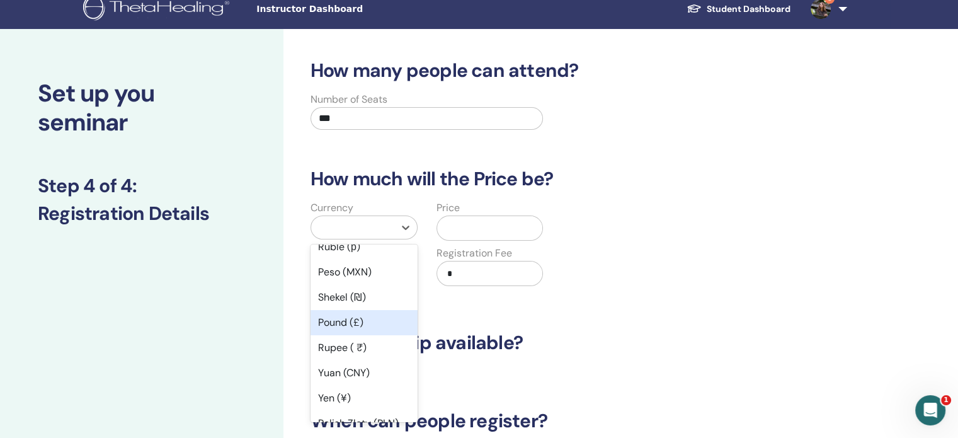
click at [351, 331] on div "Pound (£)" at bounding box center [363, 322] width 107 height 25
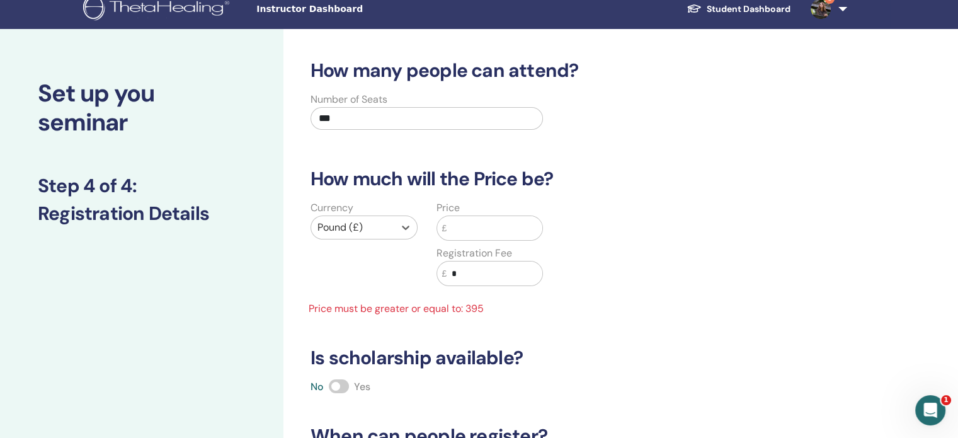
click at [472, 233] on input "text" at bounding box center [494, 228] width 96 height 24
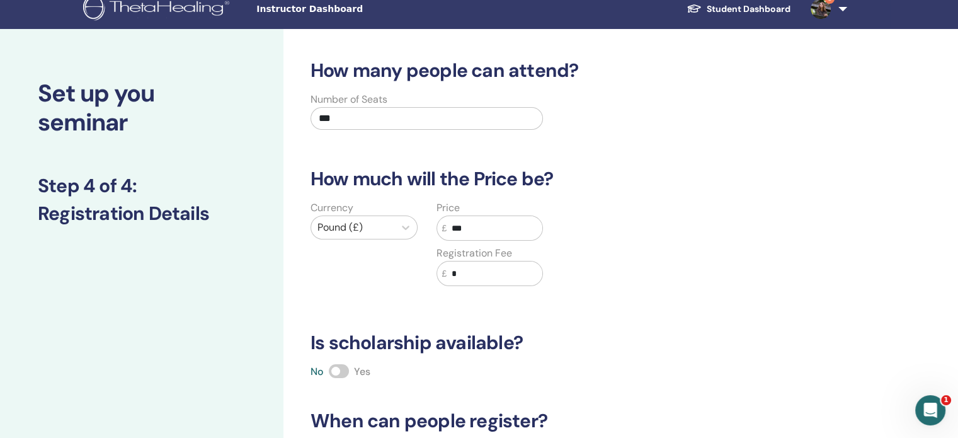
type input "***"
drag, startPoint x: 466, startPoint y: 270, endPoint x: 435, endPoint y: 275, distance: 31.2
click at [435, 275] on div "Price £ *** Registration Fee £ *" at bounding box center [490, 250] width 126 height 101
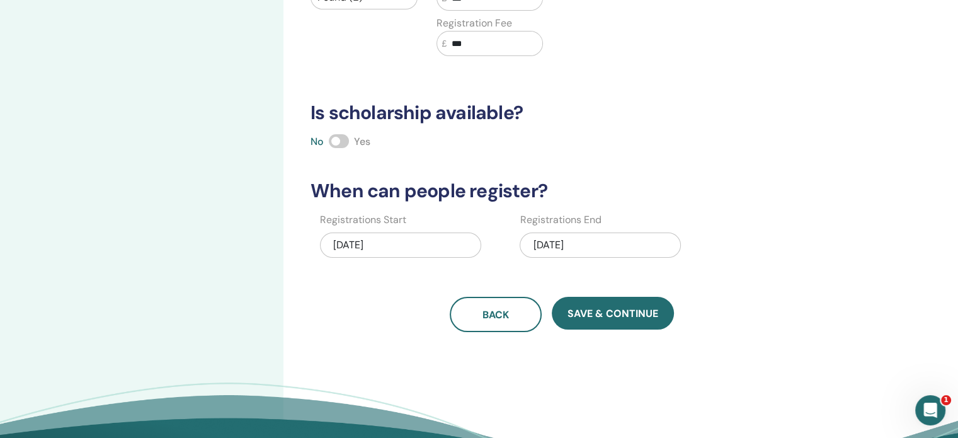
scroll to position [263, 0]
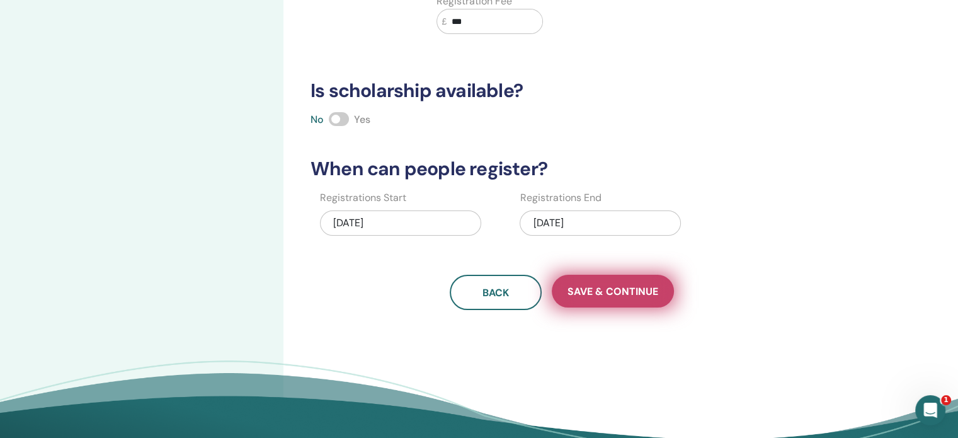
type input "***"
click at [587, 290] on span "Save & Continue" at bounding box center [612, 291] width 91 height 13
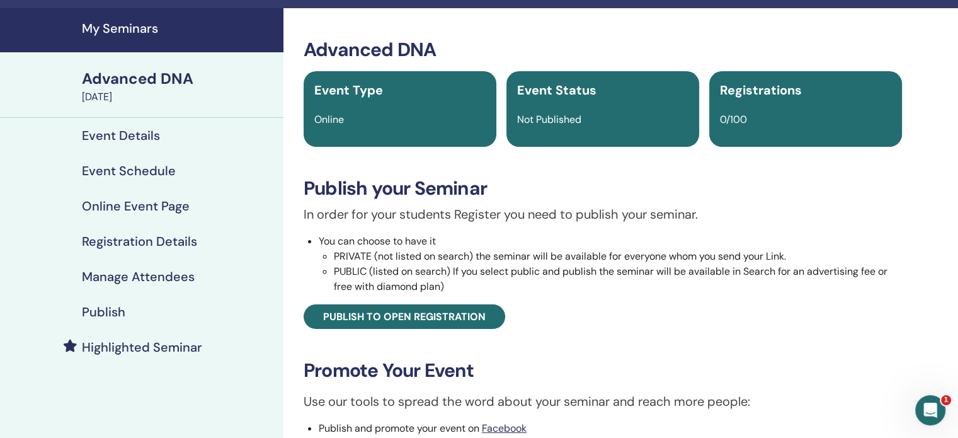
scroll to position [63, 0]
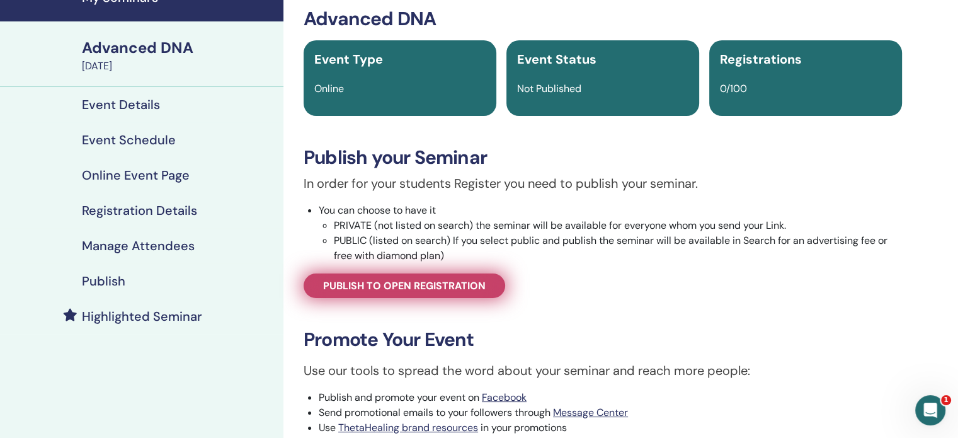
click at [437, 292] on span "Publish to open registration" at bounding box center [404, 285] width 162 height 13
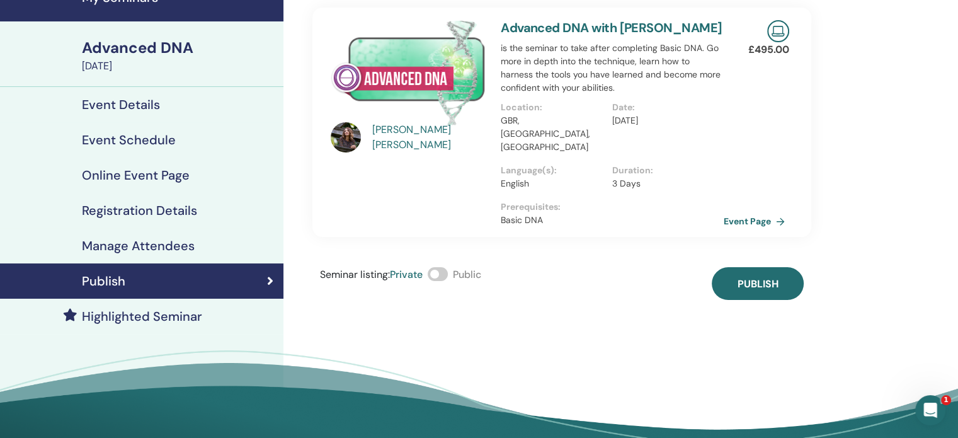
click at [443, 267] on span at bounding box center [438, 274] width 20 height 14
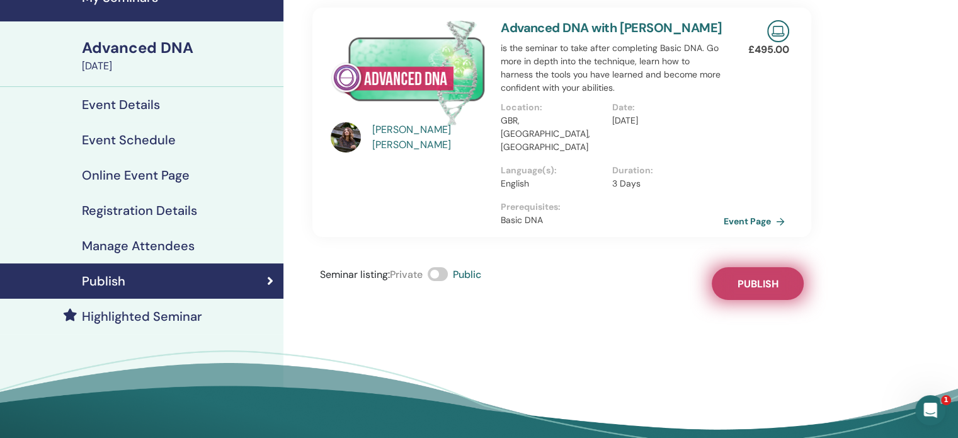
click at [730, 267] on button "Publish" at bounding box center [757, 283] width 92 height 33
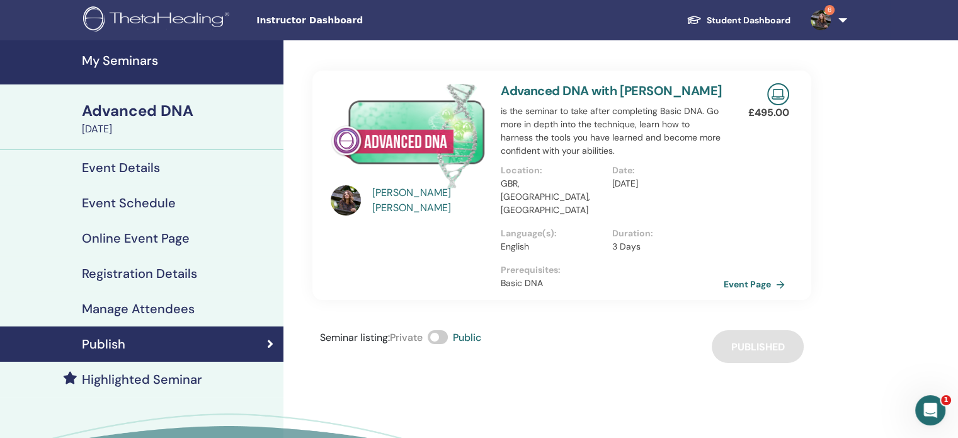
click at [134, 62] on h4 "My Seminars" at bounding box center [179, 60] width 194 height 15
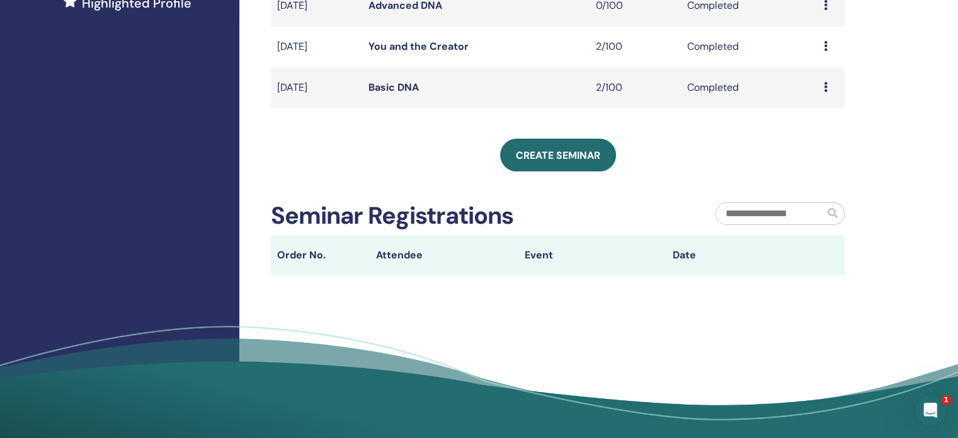
scroll to position [378, 0]
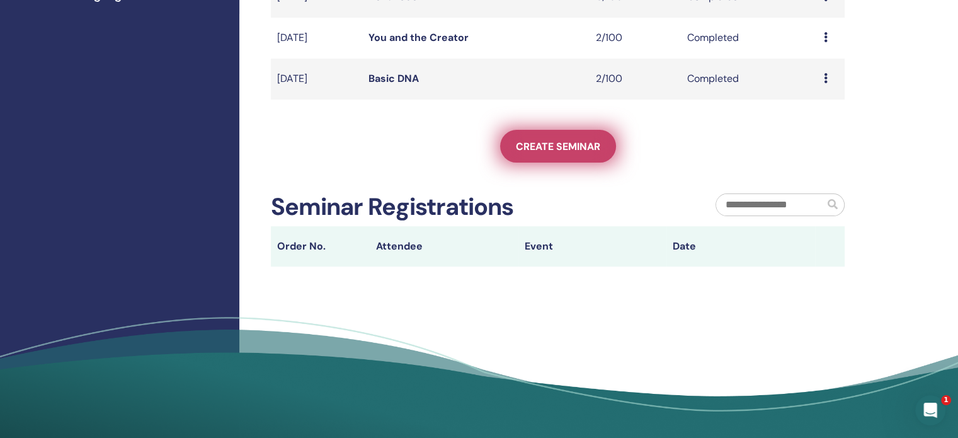
click at [536, 144] on span "Create seminar" at bounding box center [558, 146] width 84 height 13
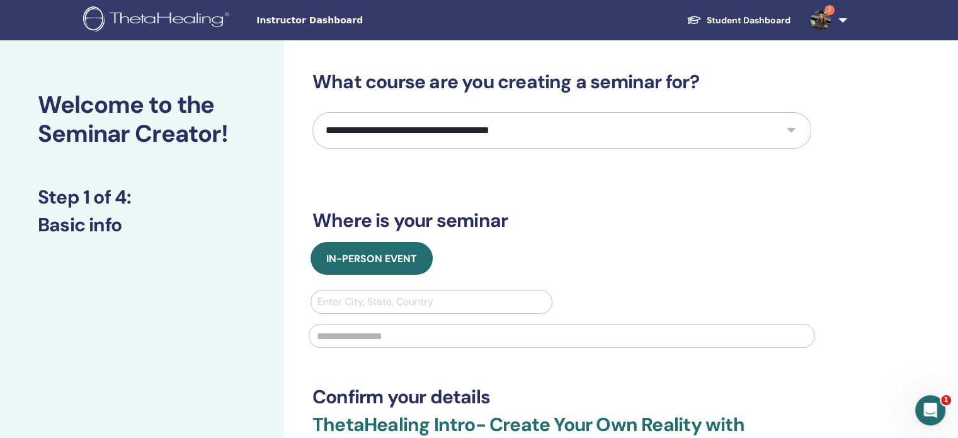
click at [446, 125] on select "**********" at bounding box center [561, 130] width 499 height 37
select select "**"
click at [312, 112] on select "**********" at bounding box center [561, 130] width 499 height 37
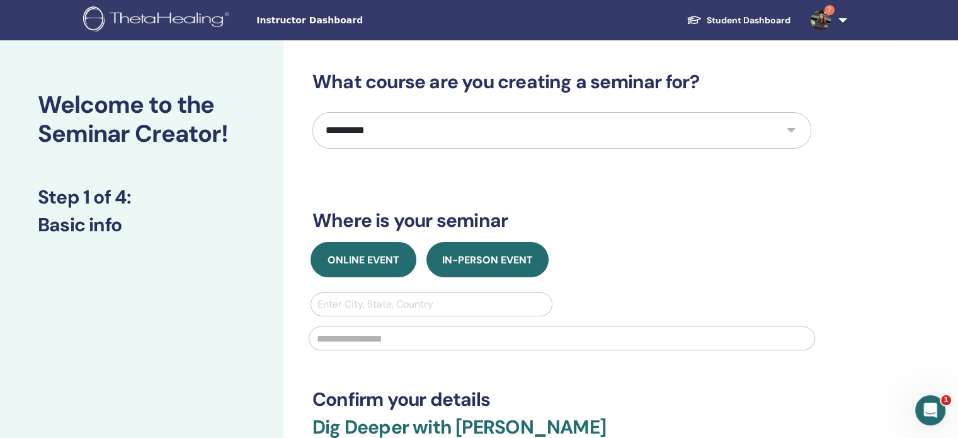
click at [364, 264] on span "Online Event" at bounding box center [363, 259] width 72 height 13
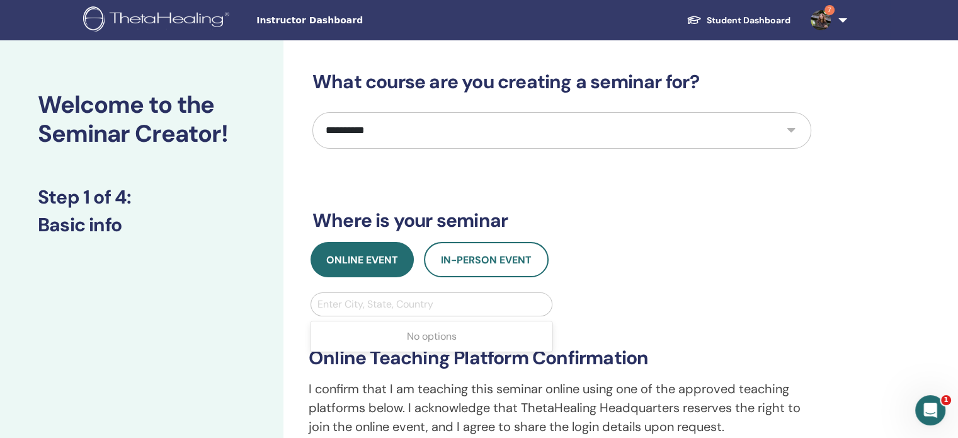
click at [383, 302] on div at bounding box center [431, 304] width 228 height 18
type input "****"
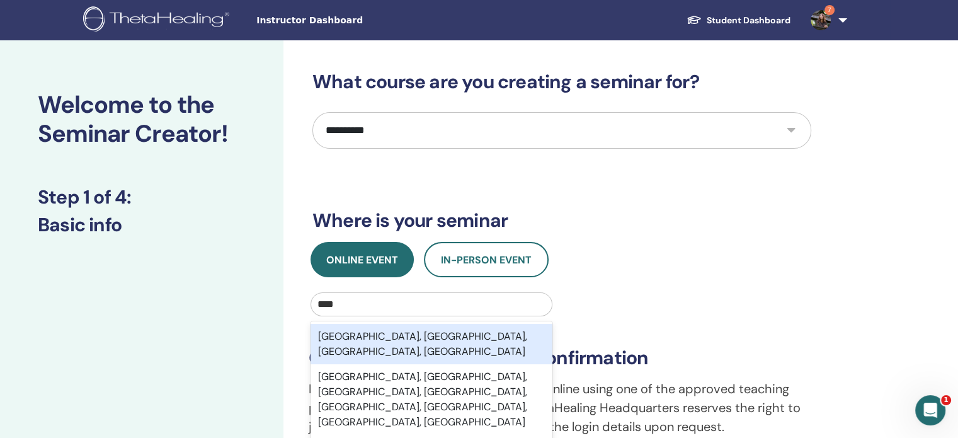
click at [383, 334] on div "[GEOGRAPHIC_DATA], [GEOGRAPHIC_DATA], [GEOGRAPHIC_DATA], [GEOGRAPHIC_DATA]" at bounding box center [431, 344] width 242 height 40
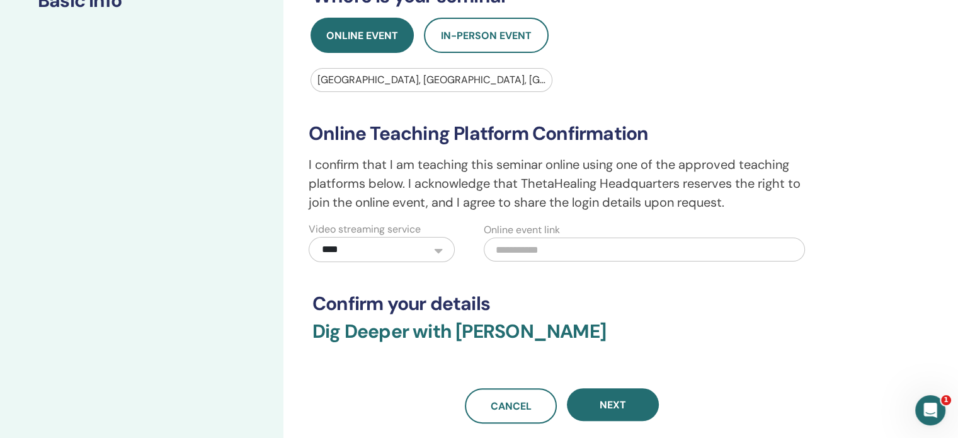
scroll to position [252, 0]
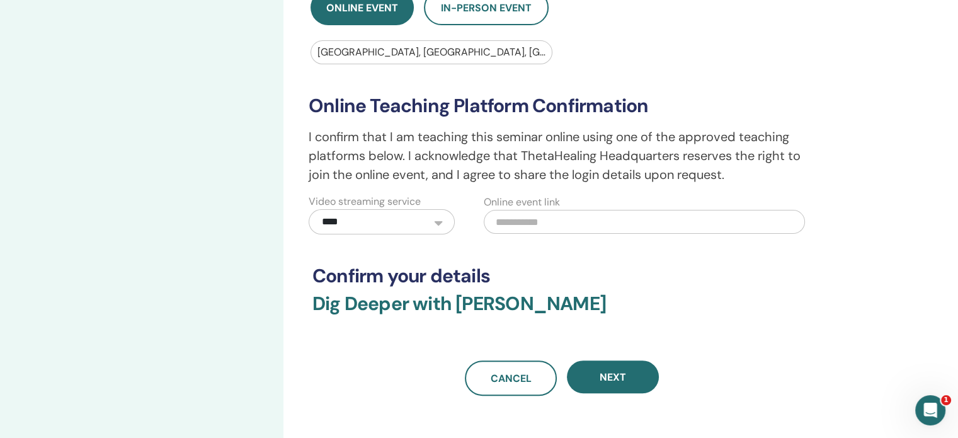
click at [526, 212] on input "text" at bounding box center [644, 222] width 321 height 24
paste input "**********"
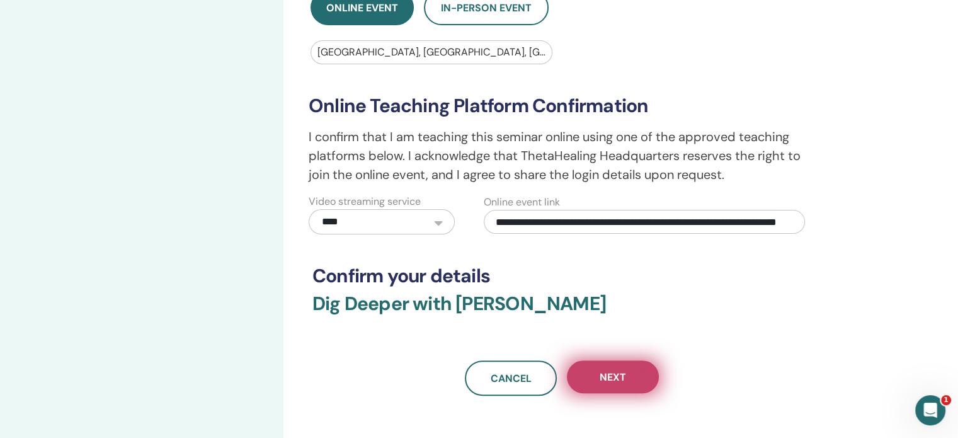
type input "**********"
click at [594, 382] on button "Next" at bounding box center [613, 376] width 92 height 33
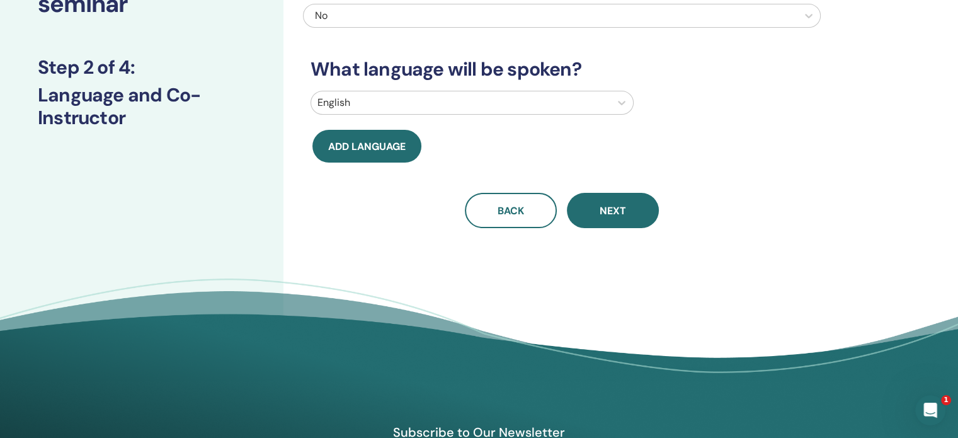
scroll to position [0, 0]
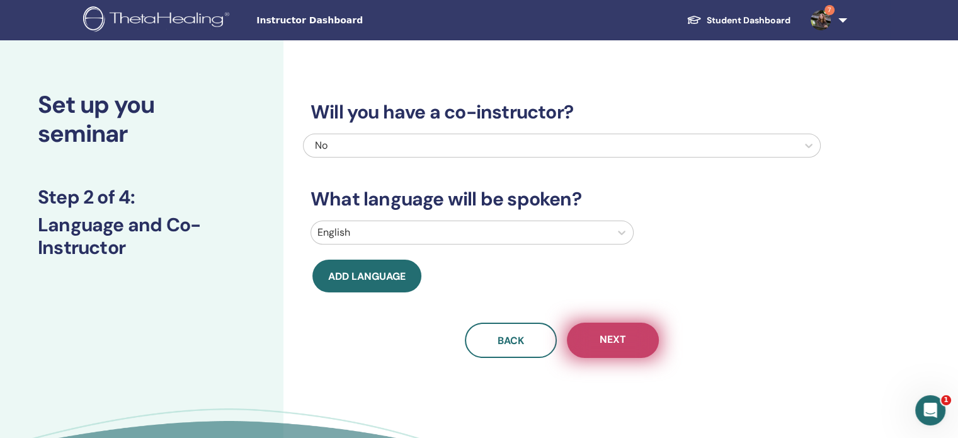
click at [608, 342] on span "Next" at bounding box center [612, 340] width 26 height 16
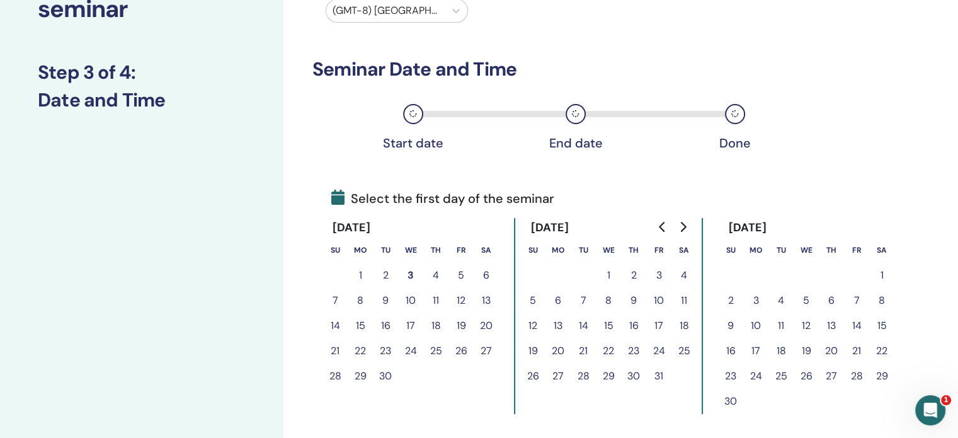
scroll to position [126, 0]
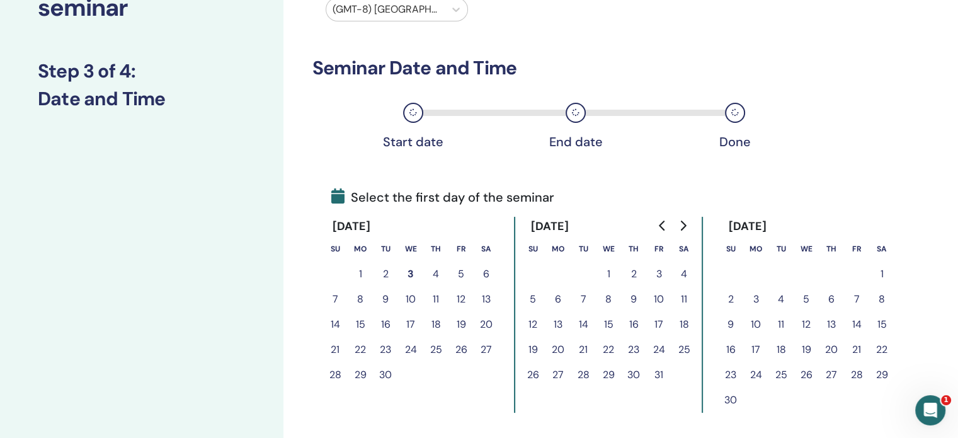
click at [679, 229] on icon "Go to next month" at bounding box center [682, 225] width 10 height 10
click at [880, 298] on button "13" at bounding box center [881, 298] width 25 height 25
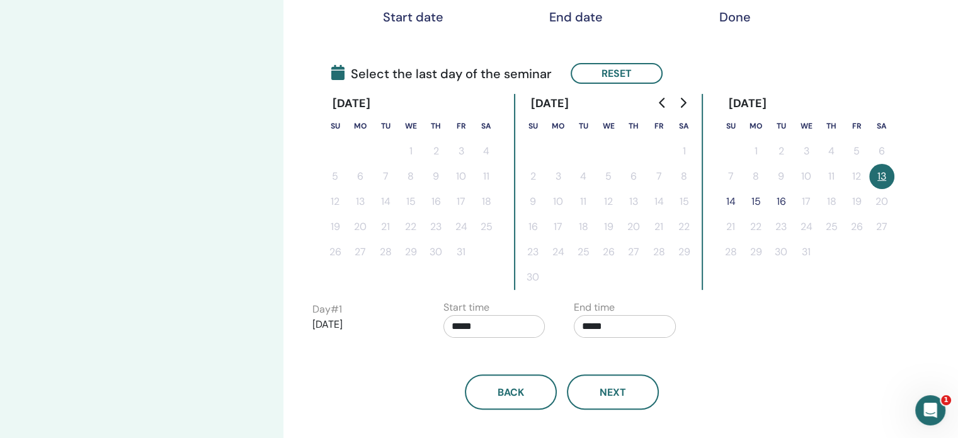
scroll to position [252, 0]
click at [737, 203] on button "14" at bounding box center [730, 200] width 25 height 25
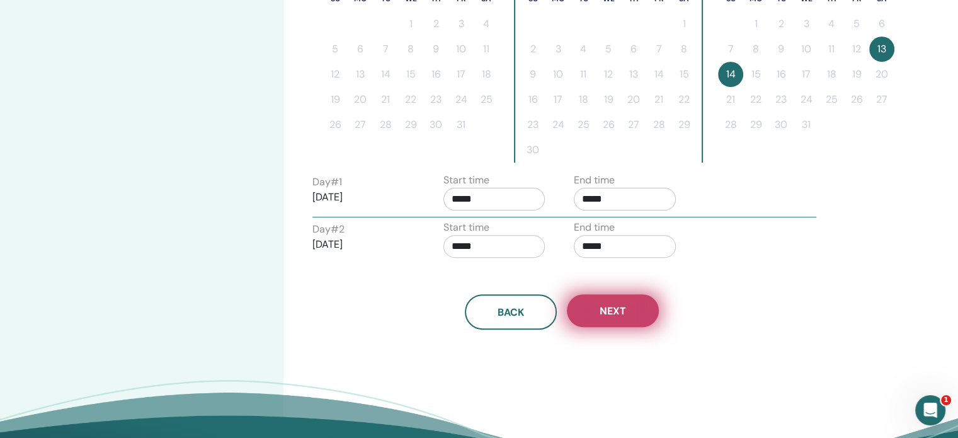
click at [602, 309] on span "Next" at bounding box center [612, 310] width 26 height 13
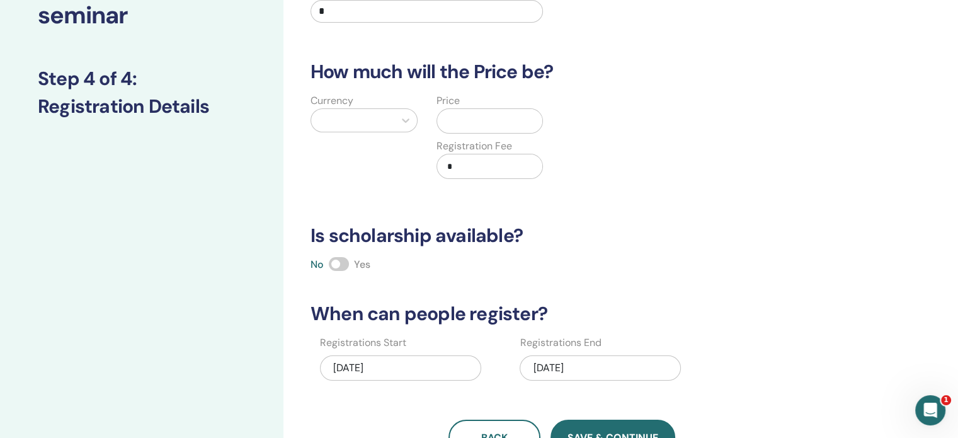
scroll to position [63, 0]
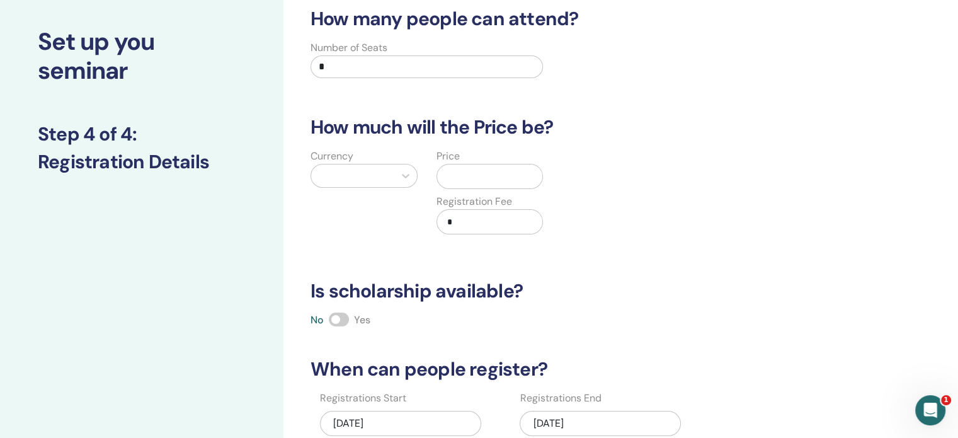
click at [422, 69] on input "*" at bounding box center [426, 66] width 232 height 23
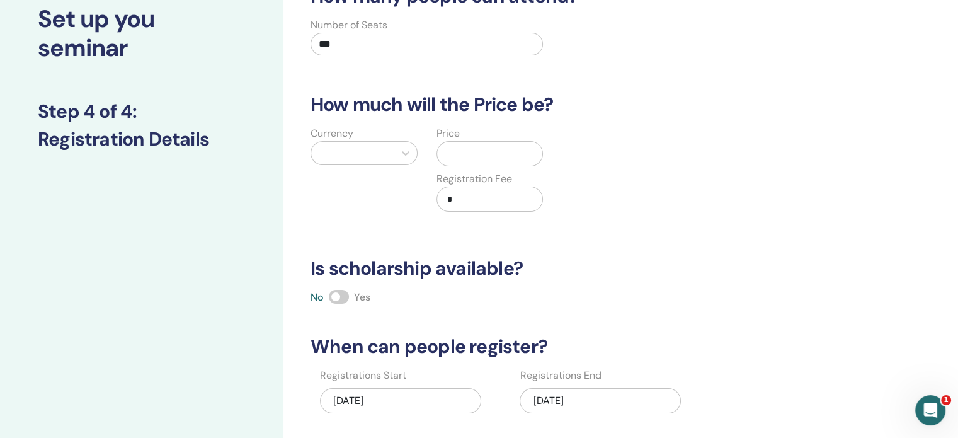
scroll to position [126, 0]
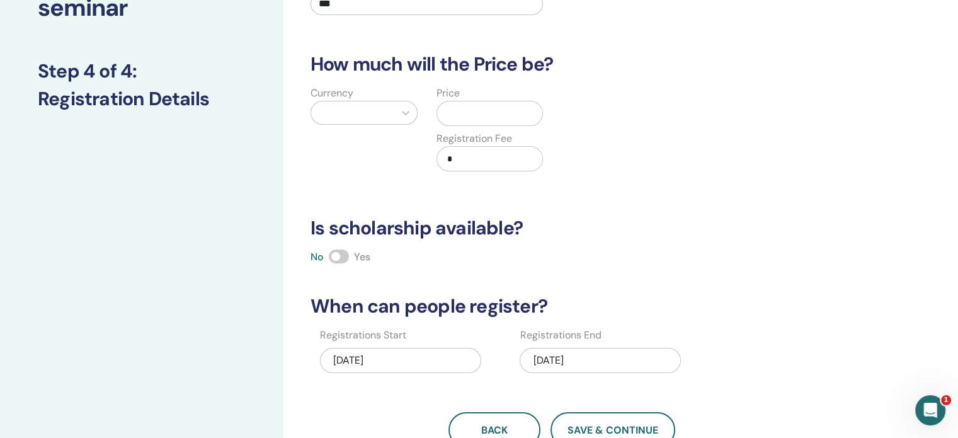
type input "***"
click at [348, 256] on span at bounding box center [339, 256] width 20 height 14
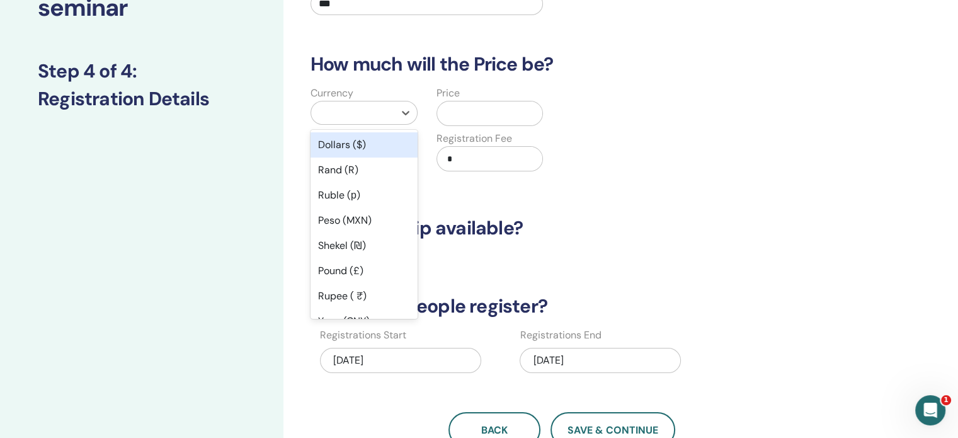
click at [367, 109] on div at bounding box center [352, 113] width 71 height 18
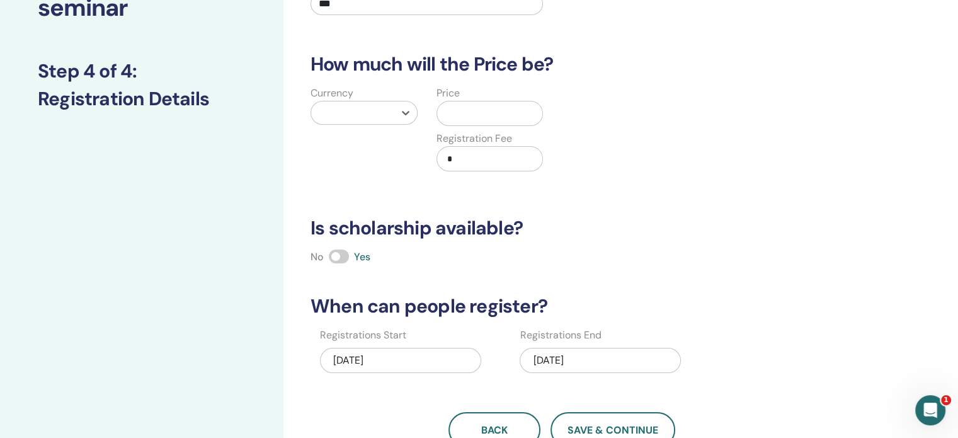
click at [361, 111] on div at bounding box center [352, 113] width 71 height 18
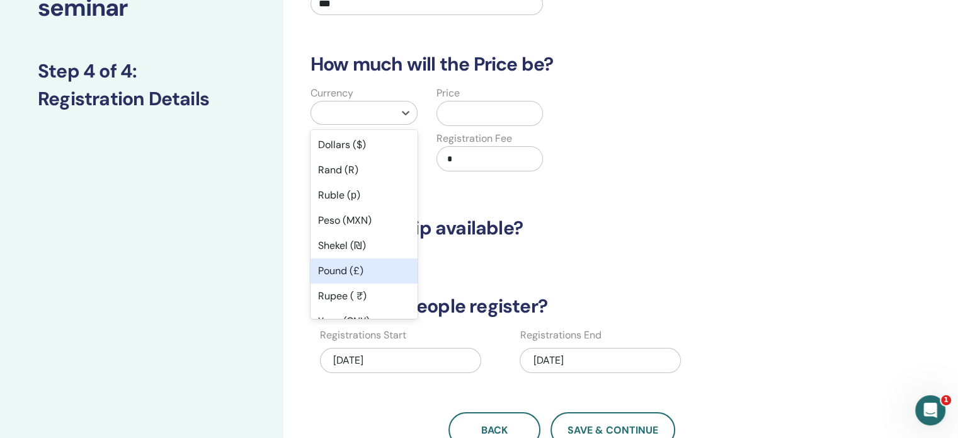
click at [363, 275] on div "Pound (£)" at bounding box center [363, 270] width 107 height 25
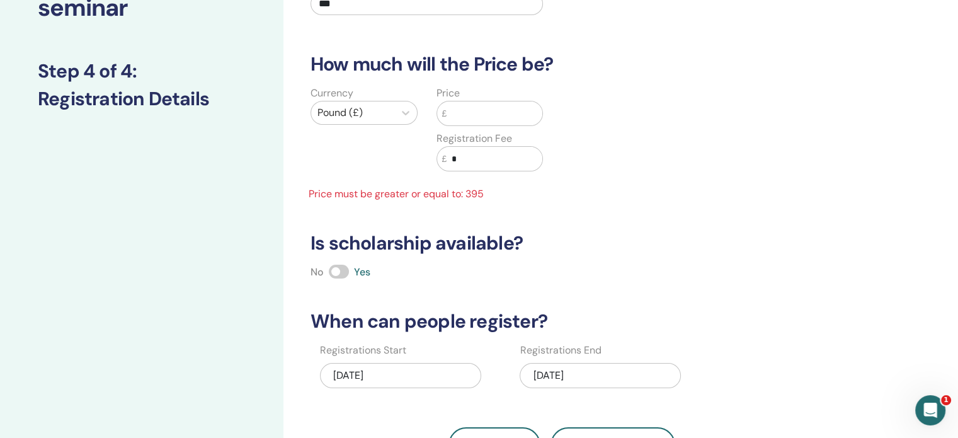
click at [468, 114] on input "text" at bounding box center [494, 113] width 96 height 24
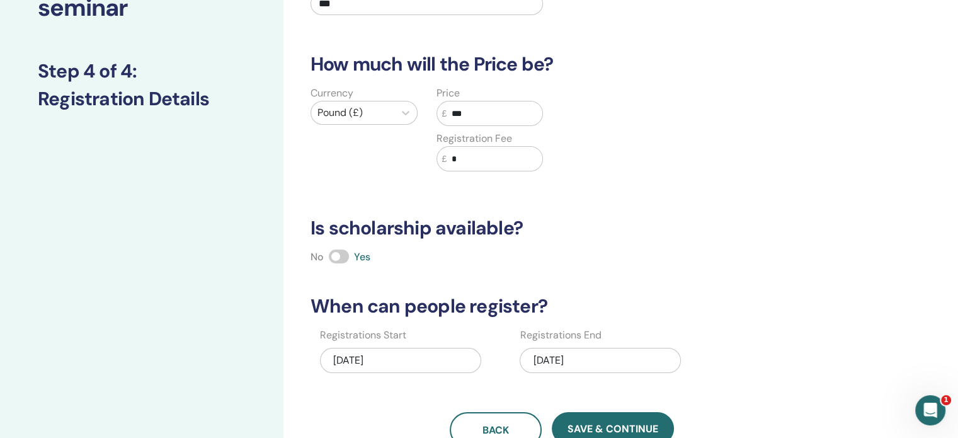
type input "***"
drag, startPoint x: 483, startPoint y: 158, endPoint x: 446, endPoint y: 163, distance: 37.5
click at [446, 163] on div "£ *" at bounding box center [489, 158] width 107 height 25
type input "**"
click at [625, 195] on div "How many people can attend? Number of Seats *** How much will the Price be? Cur…" at bounding box center [562, 196] width 518 height 502
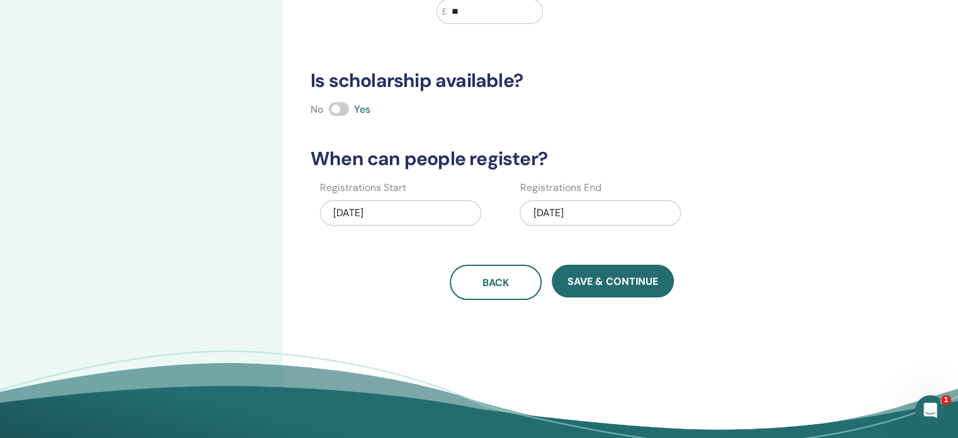
scroll to position [315, 0]
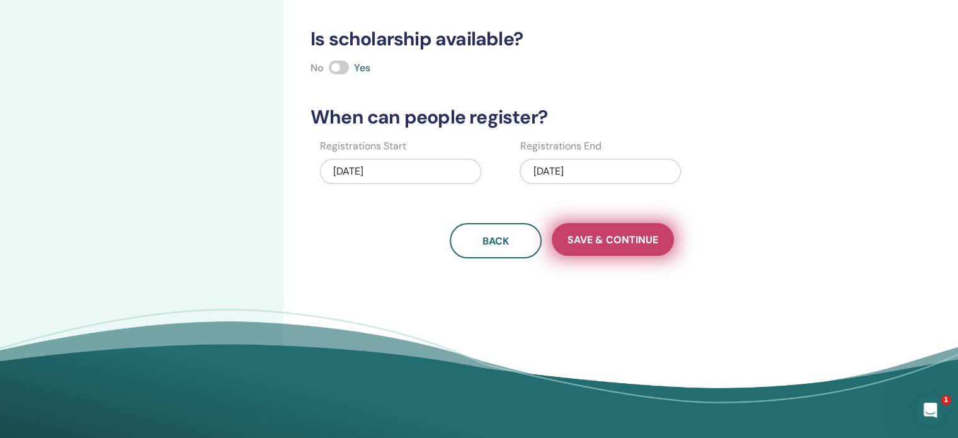
click at [595, 230] on button "Save & Continue" at bounding box center [613, 239] width 122 height 33
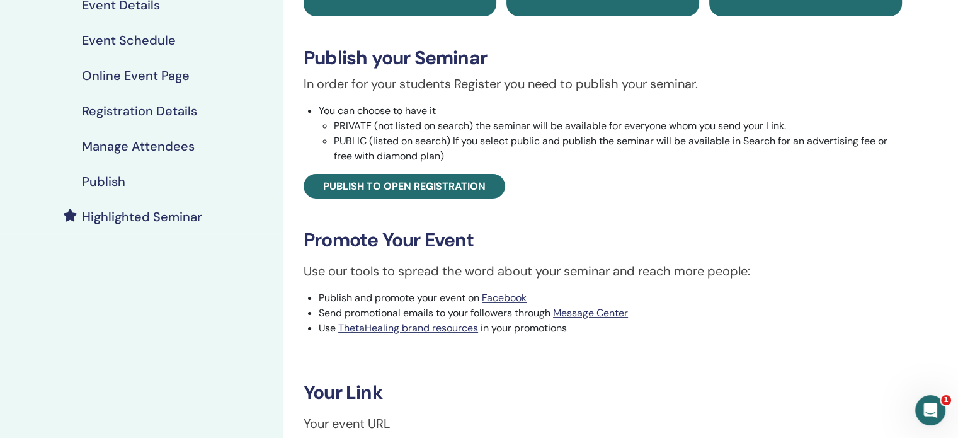
scroll to position [126, 0]
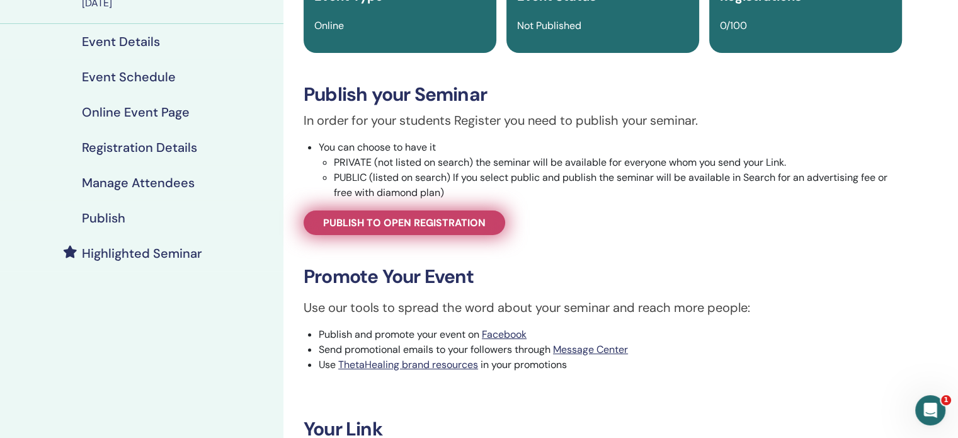
click at [420, 225] on span "Publish to open registration" at bounding box center [404, 222] width 162 height 13
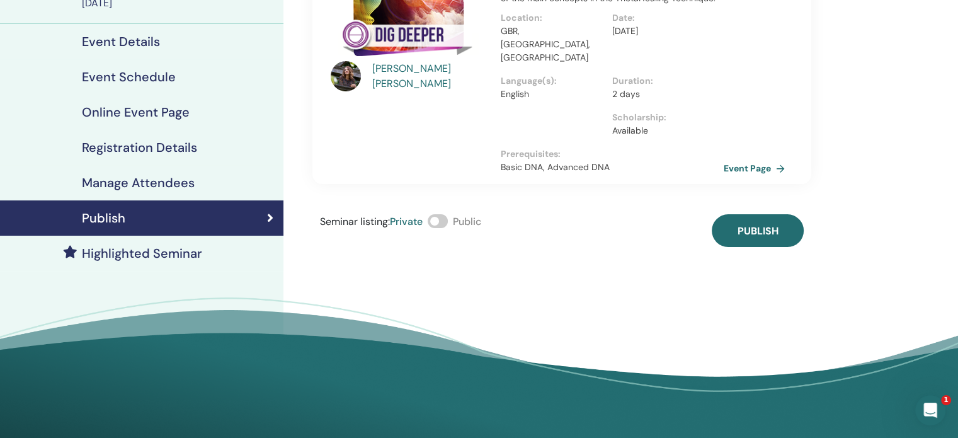
click at [436, 214] on span at bounding box center [438, 221] width 20 height 14
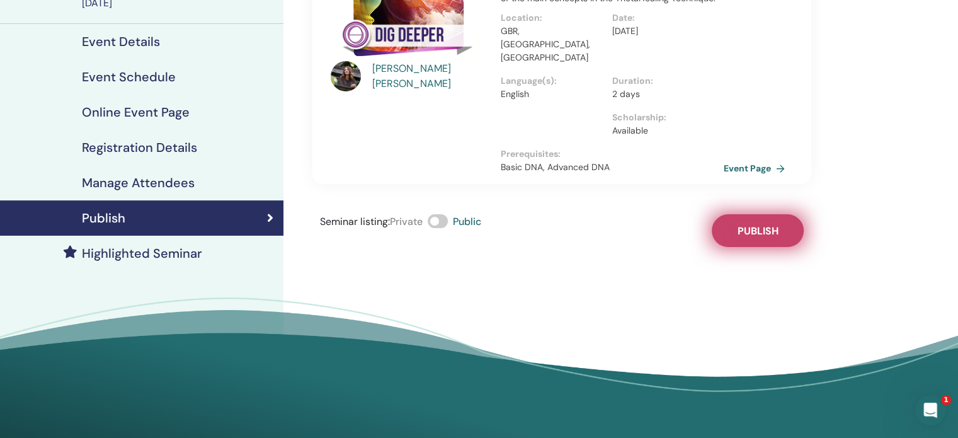
click at [742, 224] on span "Publish" at bounding box center [757, 230] width 41 height 13
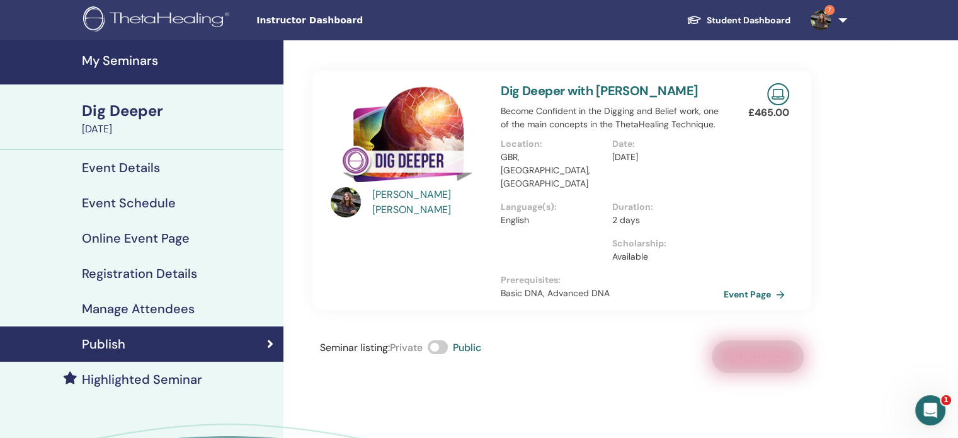
click at [132, 58] on h4 "My Seminars" at bounding box center [179, 60] width 194 height 15
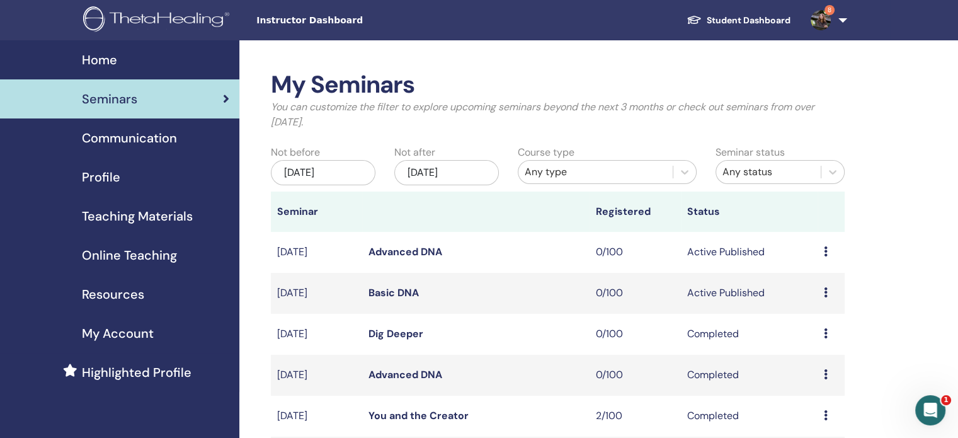
click at [825, 292] on icon at bounding box center [826, 292] width 4 height 10
click at [798, 322] on link "Edit" at bounding box center [802, 320] width 18 height 13
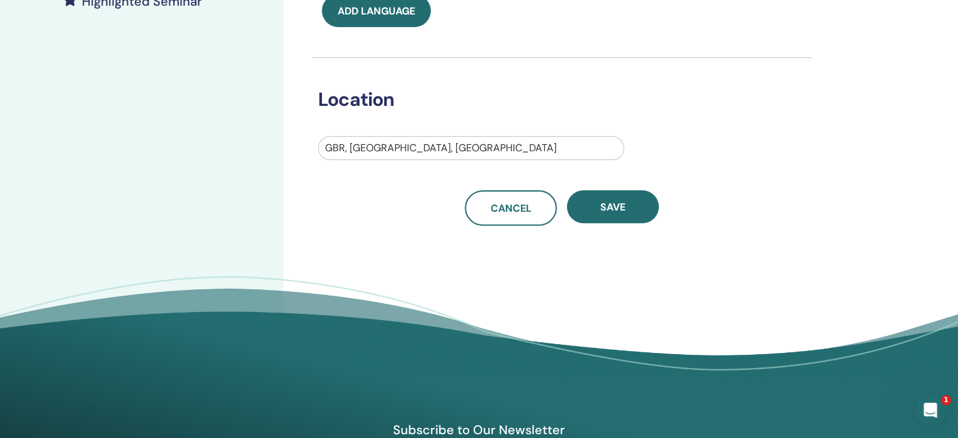
scroll to position [189, 0]
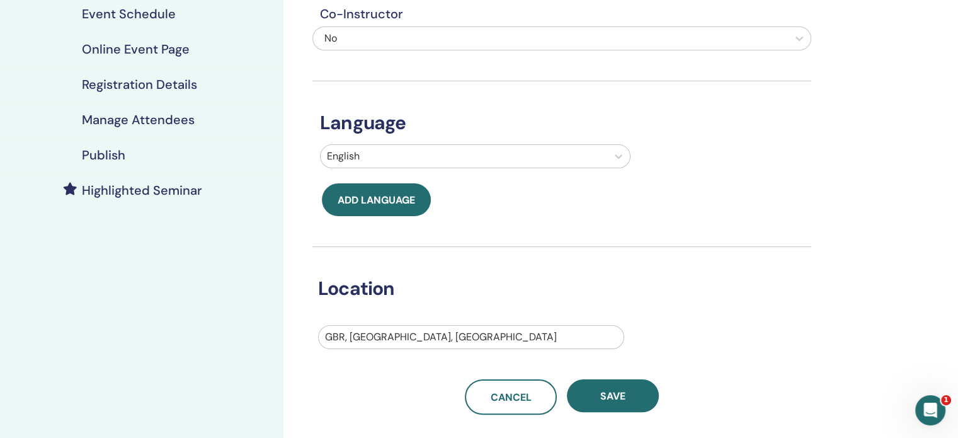
click at [138, 83] on h4 "Registration Details" at bounding box center [139, 84] width 115 height 15
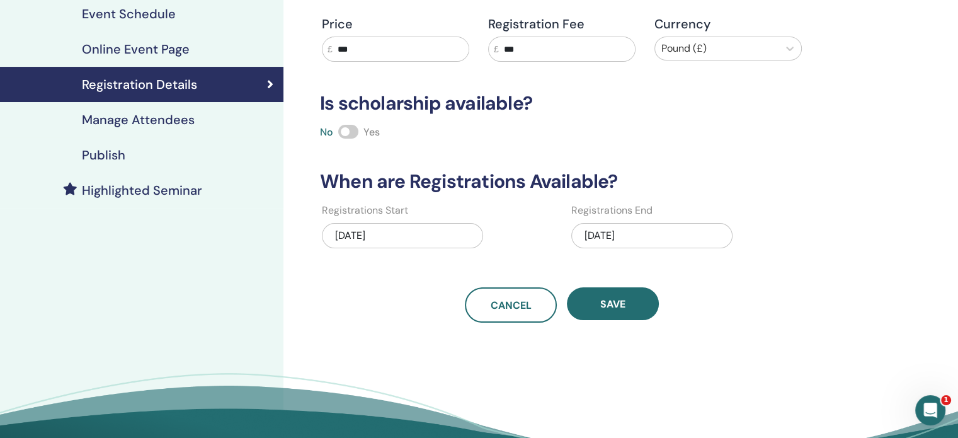
click at [345, 133] on span at bounding box center [348, 132] width 20 height 14
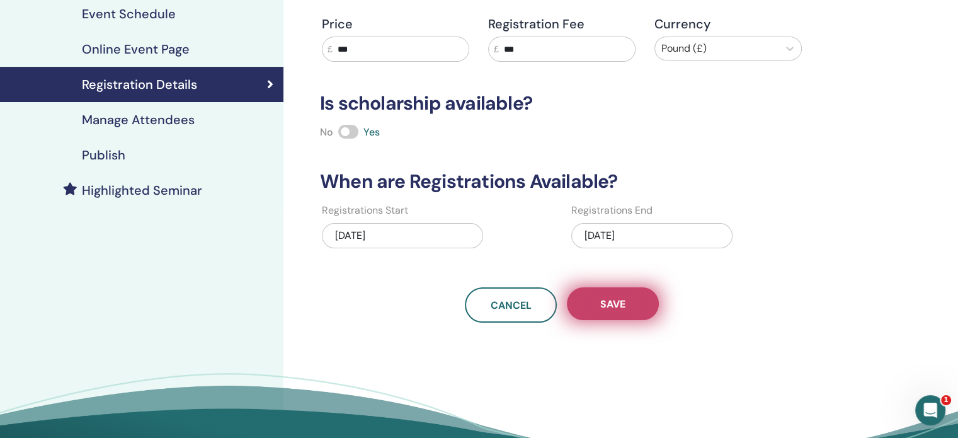
click at [607, 302] on span "Save" at bounding box center [612, 303] width 25 height 13
click at [615, 313] on button "Save" at bounding box center [613, 303] width 92 height 33
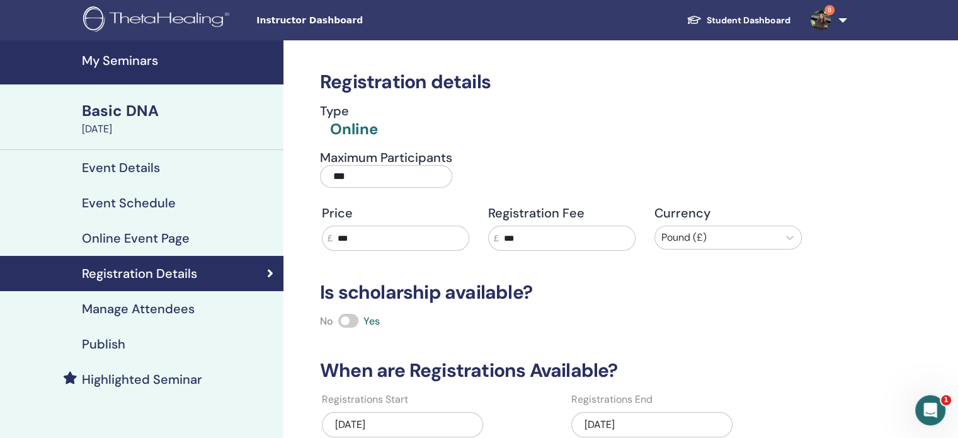
click at [119, 57] on h4 "My Seminars" at bounding box center [179, 60] width 194 height 15
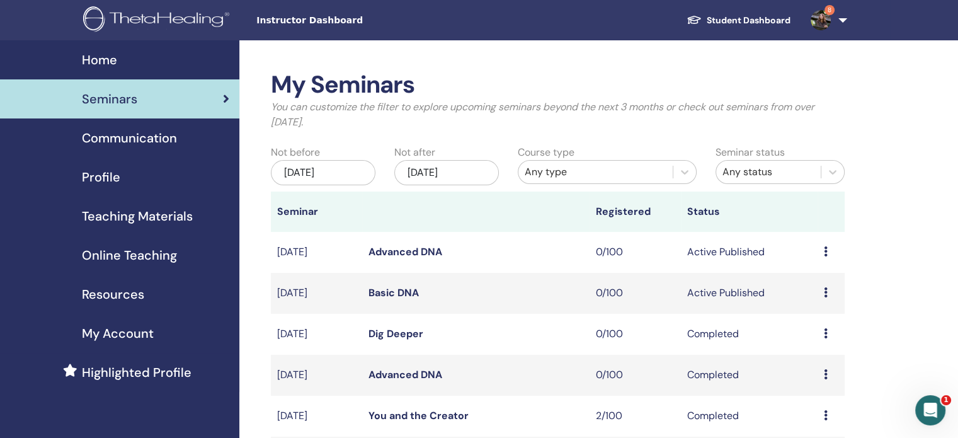
click at [824, 255] on icon at bounding box center [826, 251] width 4 height 10
click at [798, 284] on link "Edit" at bounding box center [800, 284] width 18 height 13
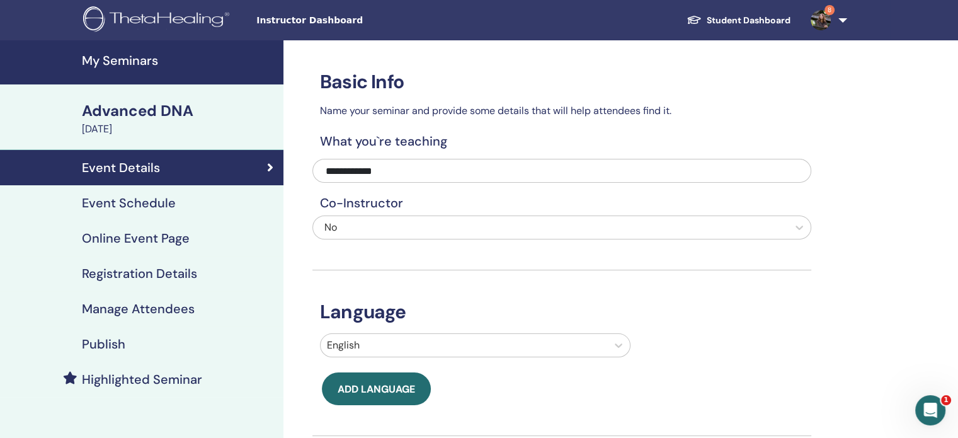
click at [118, 276] on h4 "Registration Details" at bounding box center [139, 273] width 115 height 15
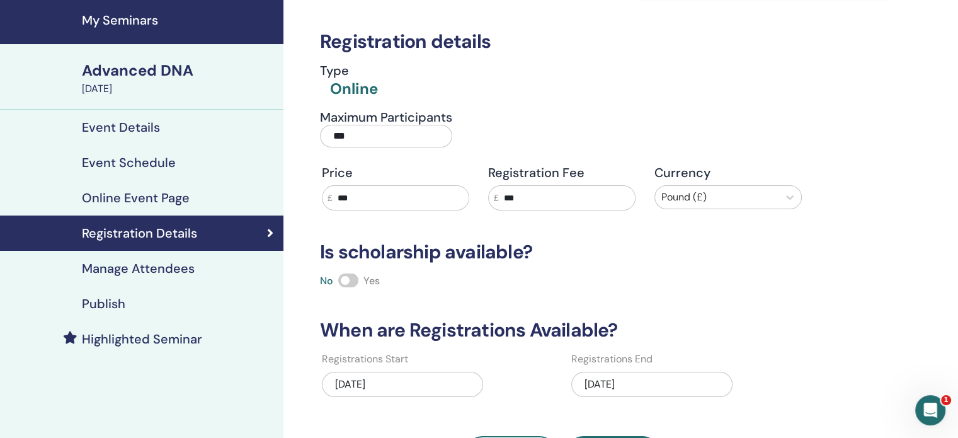
scroll to position [63, 0]
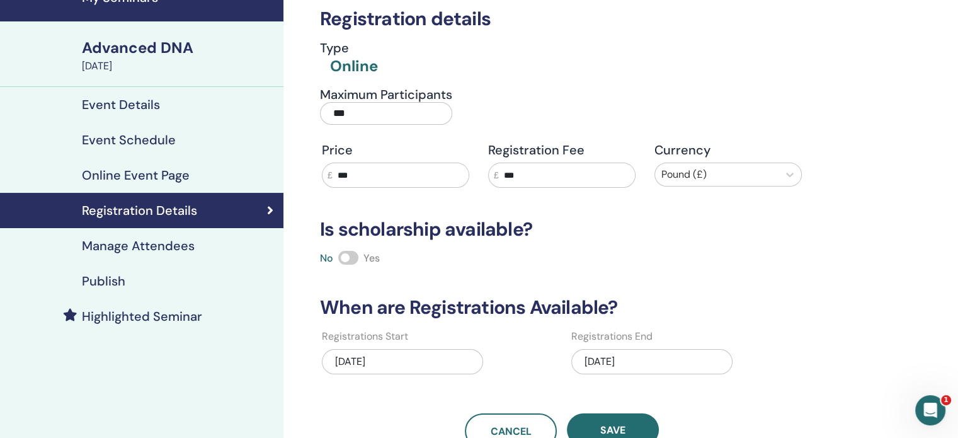
click at [356, 258] on span at bounding box center [348, 258] width 20 height 14
click at [611, 426] on span "Save" at bounding box center [612, 429] width 25 height 13
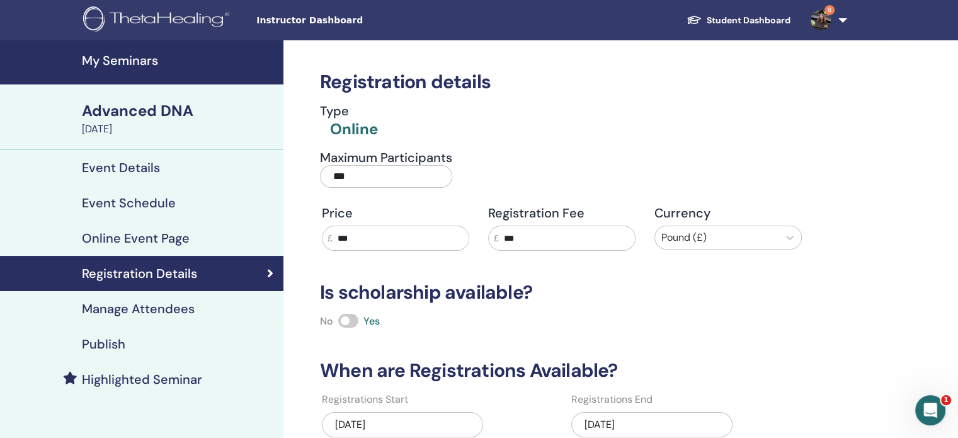
scroll to position [0, 0]
click at [118, 70] on link "My Seminars" at bounding box center [141, 62] width 283 height 44
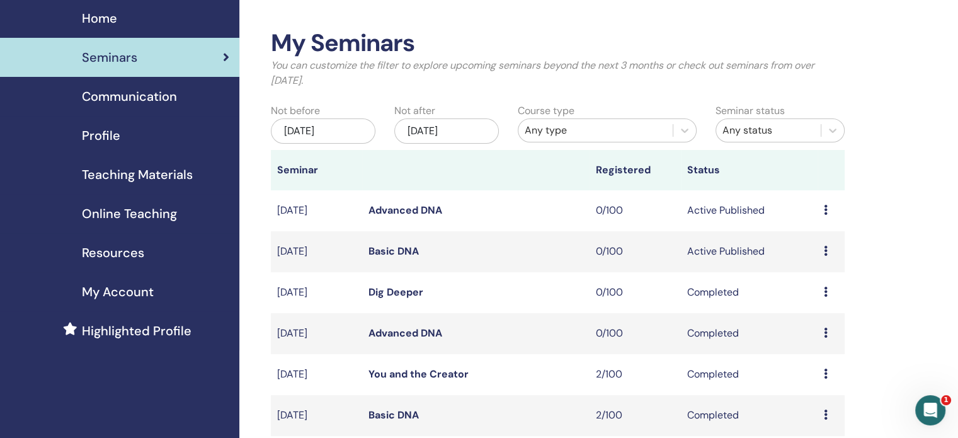
scroll to position [63, 0]
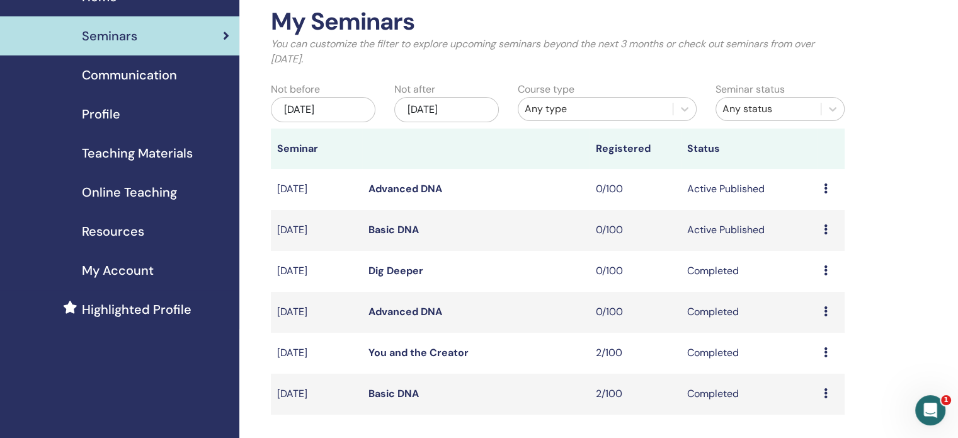
click at [829, 305] on div "Preview Attendees" at bounding box center [831, 311] width 14 height 15
click at [902, 271] on div "My Seminars You can customize the filter to explore upcoming seminars beyond th…" at bounding box center [598, 367] width 718 height 780
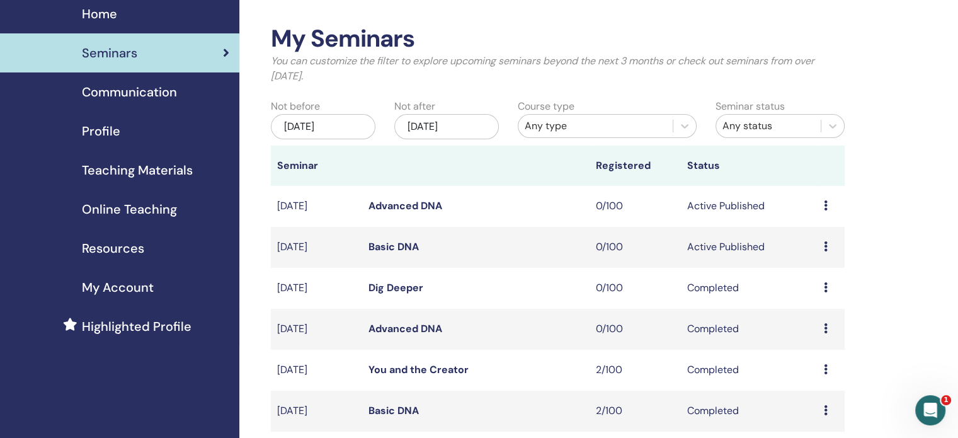
scroll to position [0, 0]
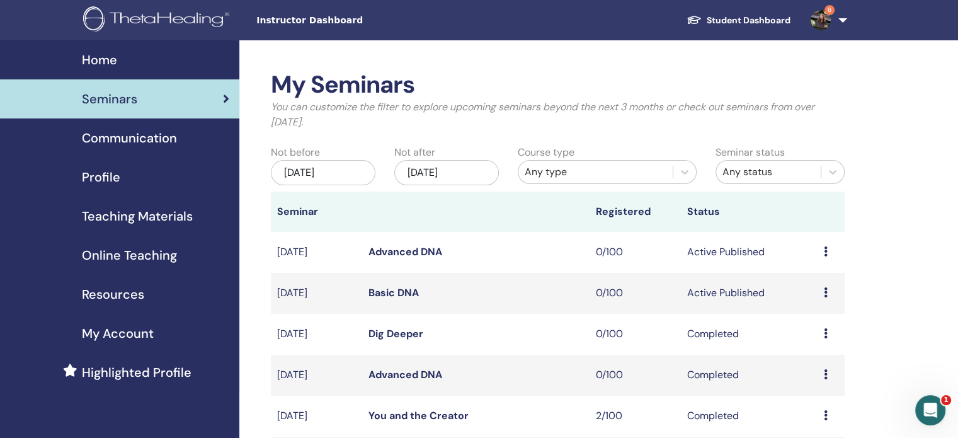
click at [179, 103] on div "Seminars" at bounding box center [119, 98] width 219 height 19
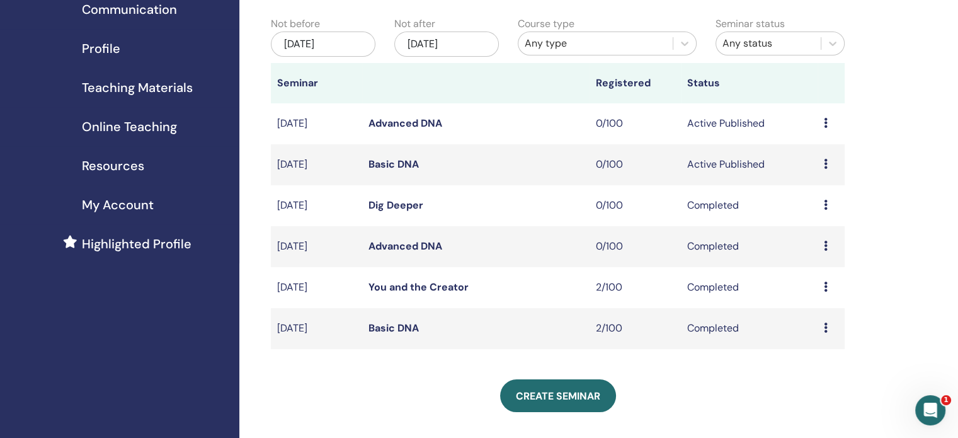
scroll to position [126, 0]
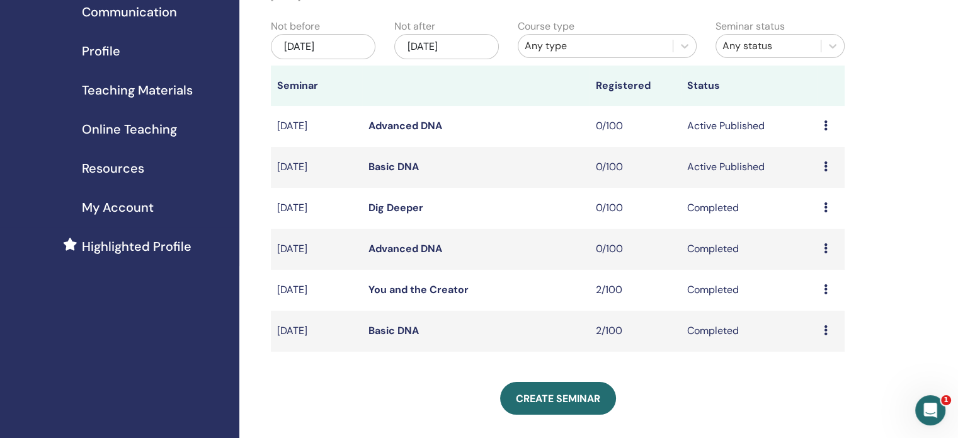
click at [411, 47] on div "Dec/03, 2025" at bounding box center [446, 46] width 105 height 25
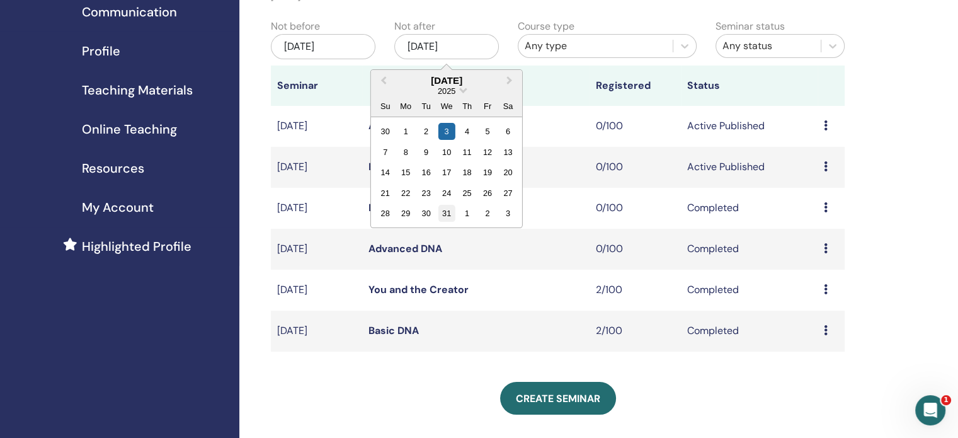
click at [446, 207] on div "31" at bounding box center [446, 213] width 17 height 17
